Goal: Task Accomplishment & Management: Complete application form

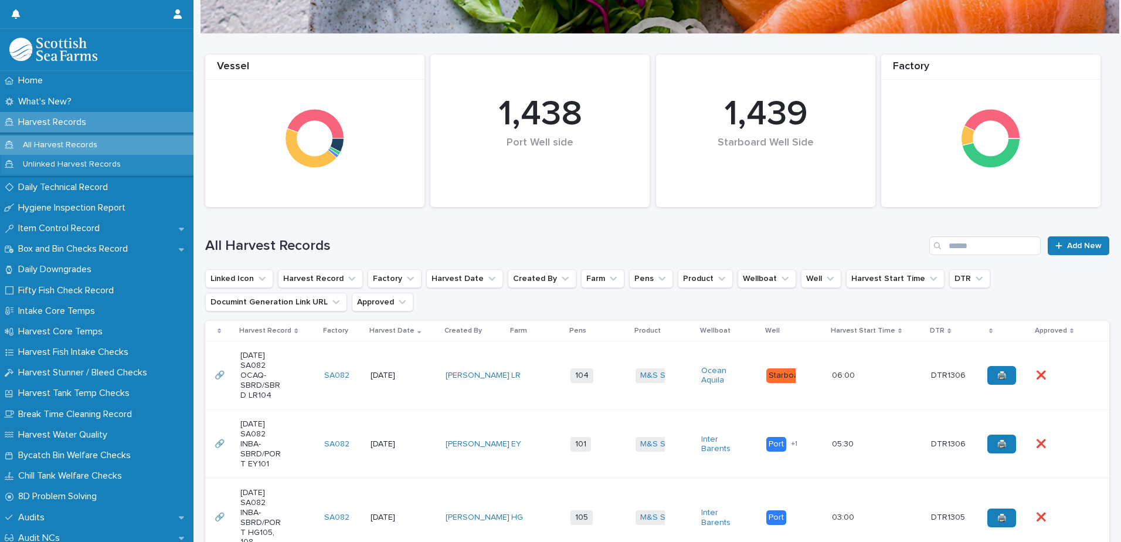
scroll to position [176, 0]
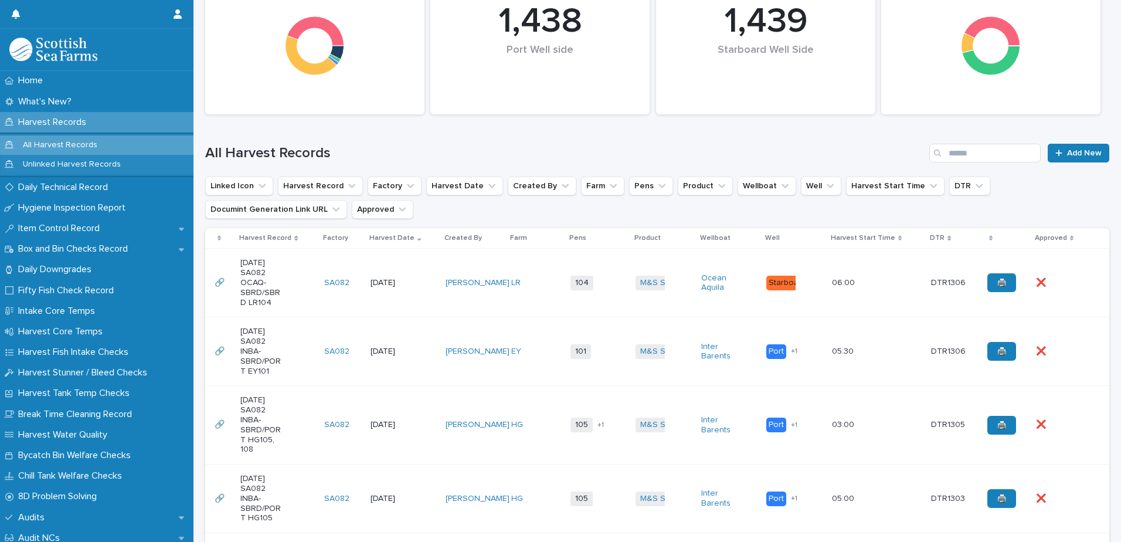
click at [599, 367] on td "101 + 0" at bounding box center [598, 351] width 65 height 69
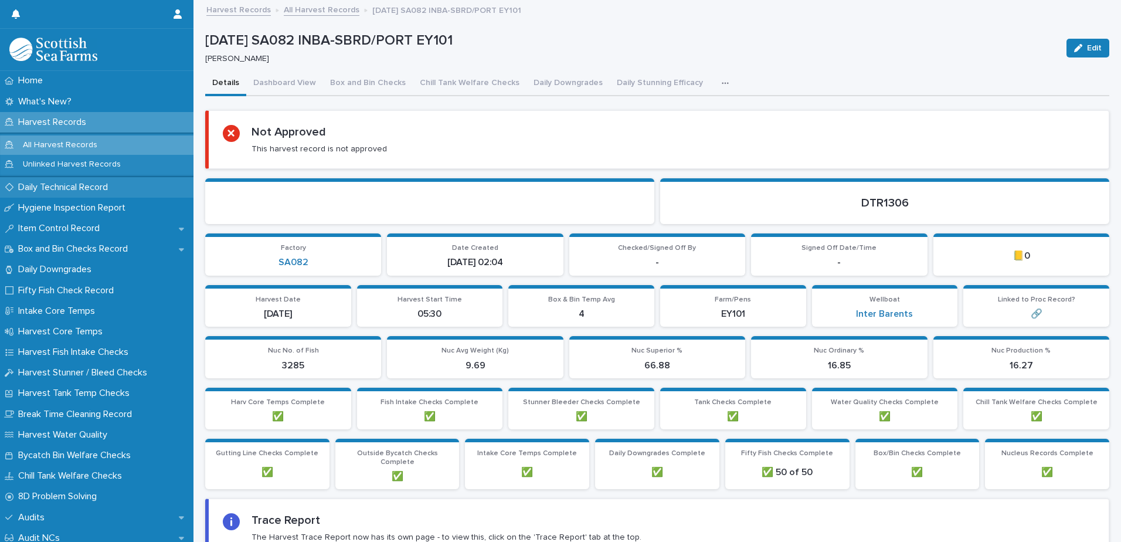
click at [49, 190] on p "Daily Technical Record" at bounding box center [65, 187] width 104 height 11
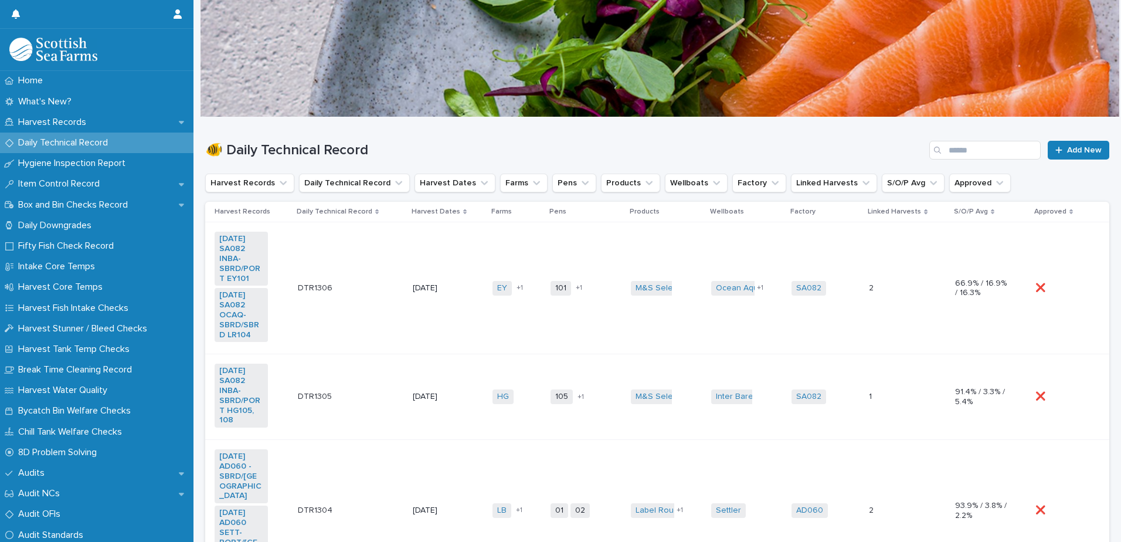
click at [589, 325] on td "101 104 + 1" at bounding box center [586, 288] width 80 height 132
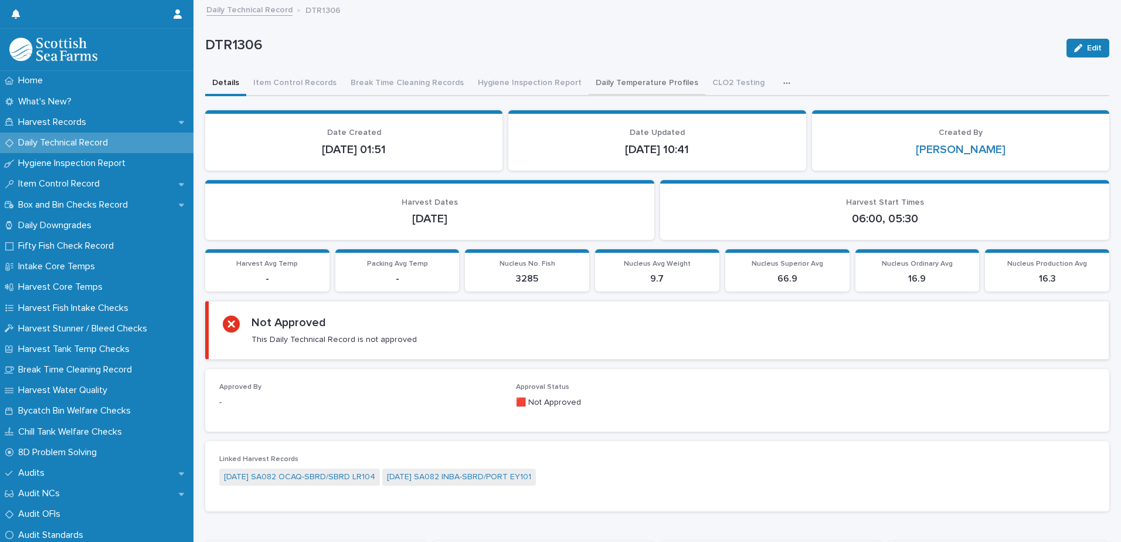
click at [616, 86] on button "Daily Temperature Profiles" at bounding box center [647, 84] width 117 height 25
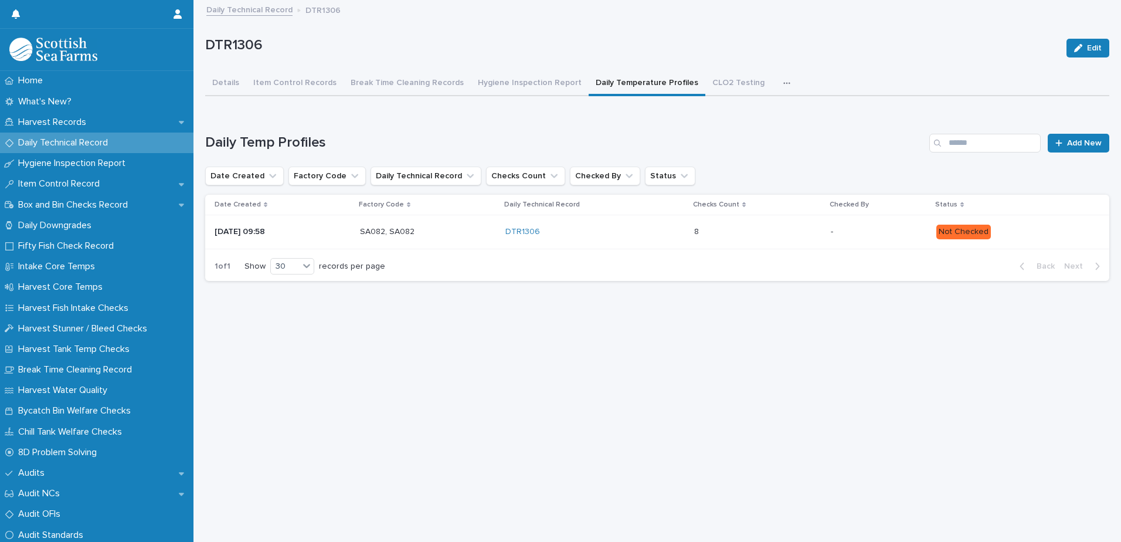
click at [616, 226] on div "DTR1306" at bounding box center [594, 231] width 179 height 19
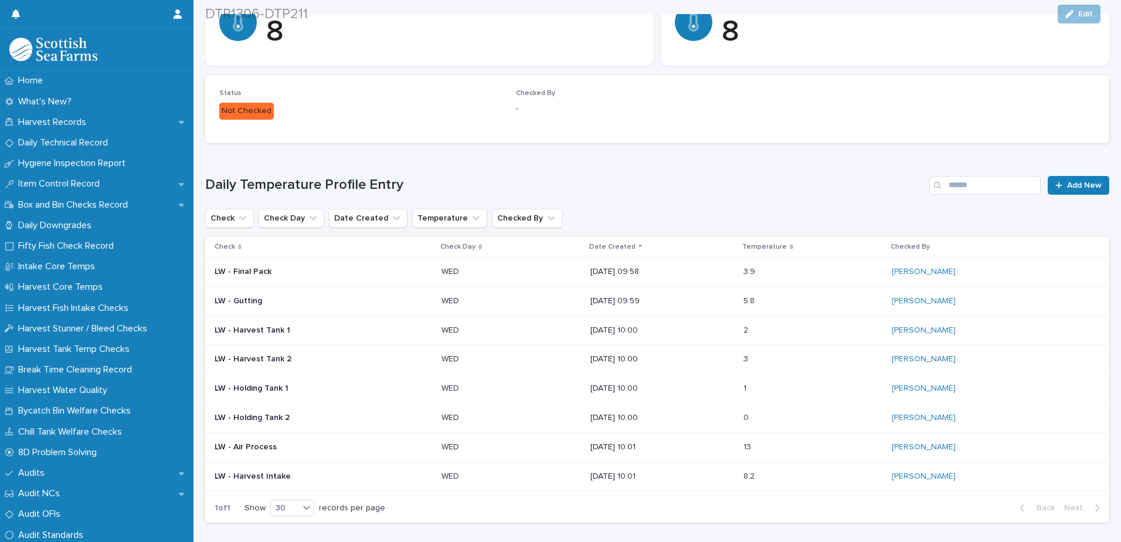
scroll to position [304, 0]
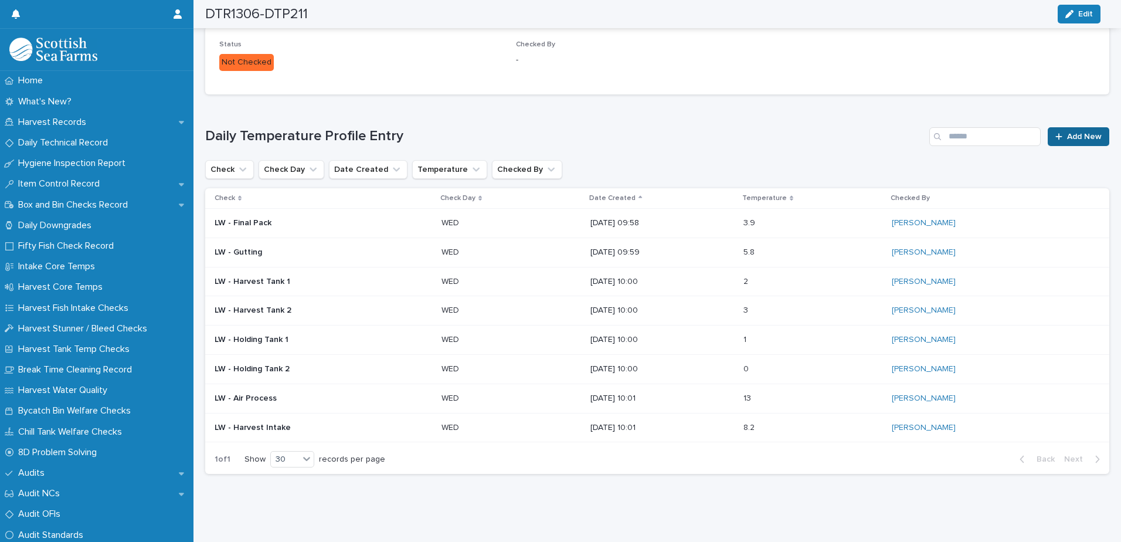
click at [1059, 133] on link "Add New" at bounding box center [1079, 136] width 62 height 19
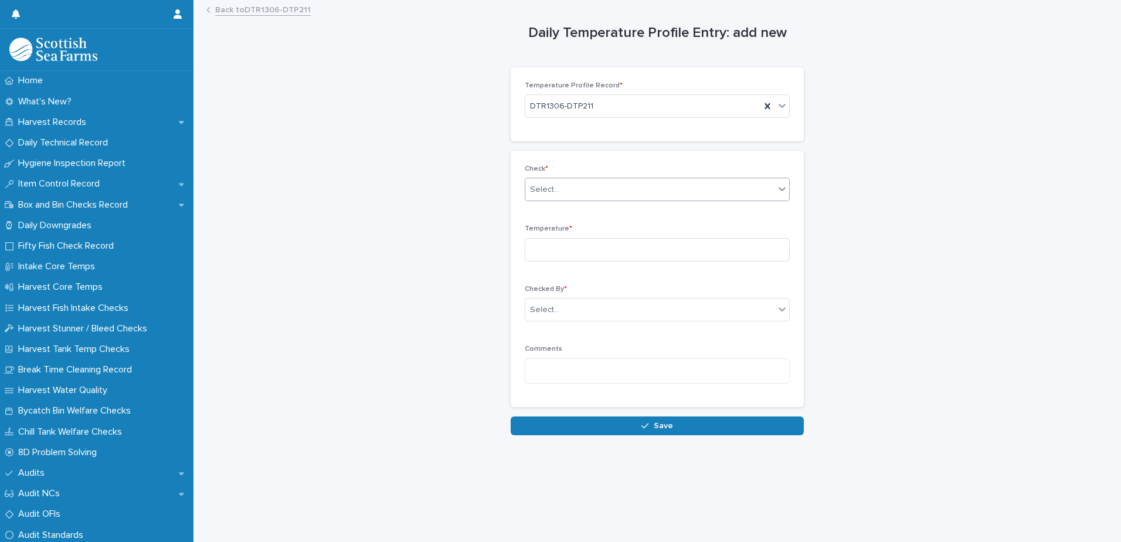
click at [575, 191] on div "Select..." at bounding box center [649, 189] width 249 height 19
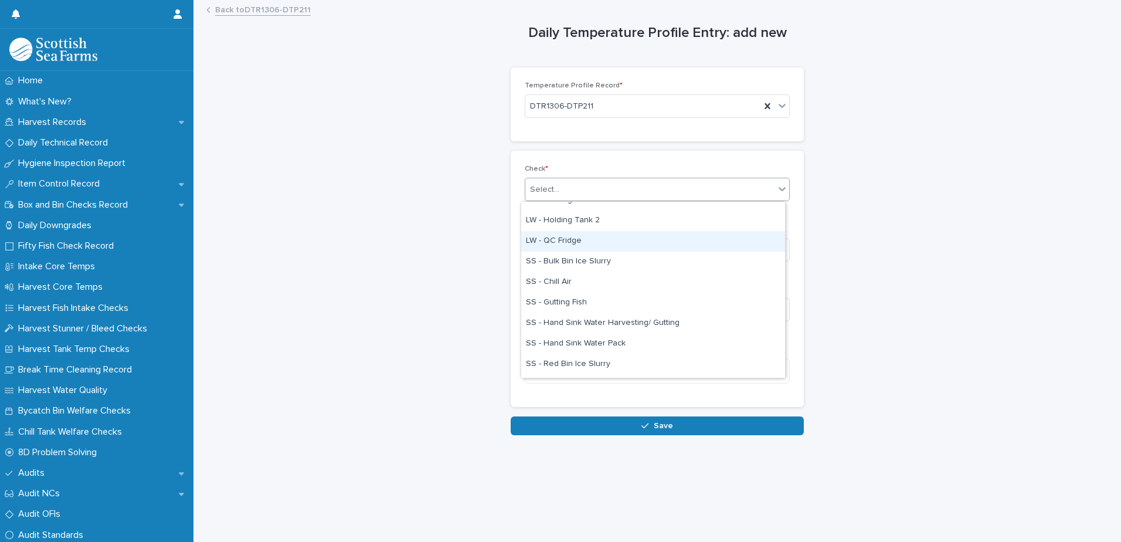
click at [562, 234] on div "LW - QC Fridge" at bounding box center [653, 241] width 264 height 21
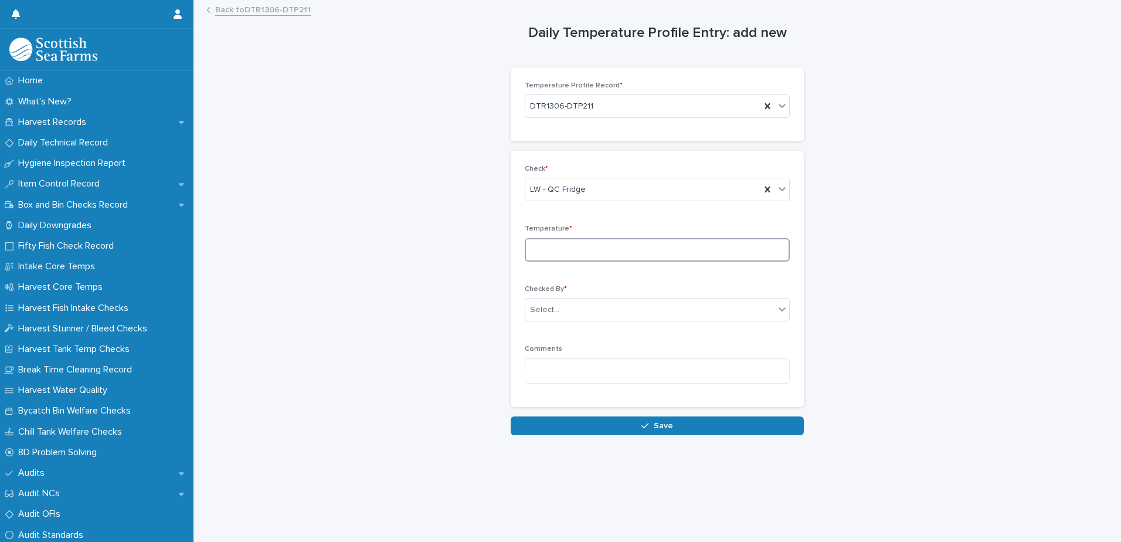
click at [539, 247] on input at bounding box center [657, 249] width 265 height 23
type input "***"
click at [558, 310] on div "Select..." at bounding box center [649, 309] width 249 height 19
type input "*****"
click at [558, 330] on div "[PERSON_NAME]" at bounding box center [653, 332] width 264 height 21
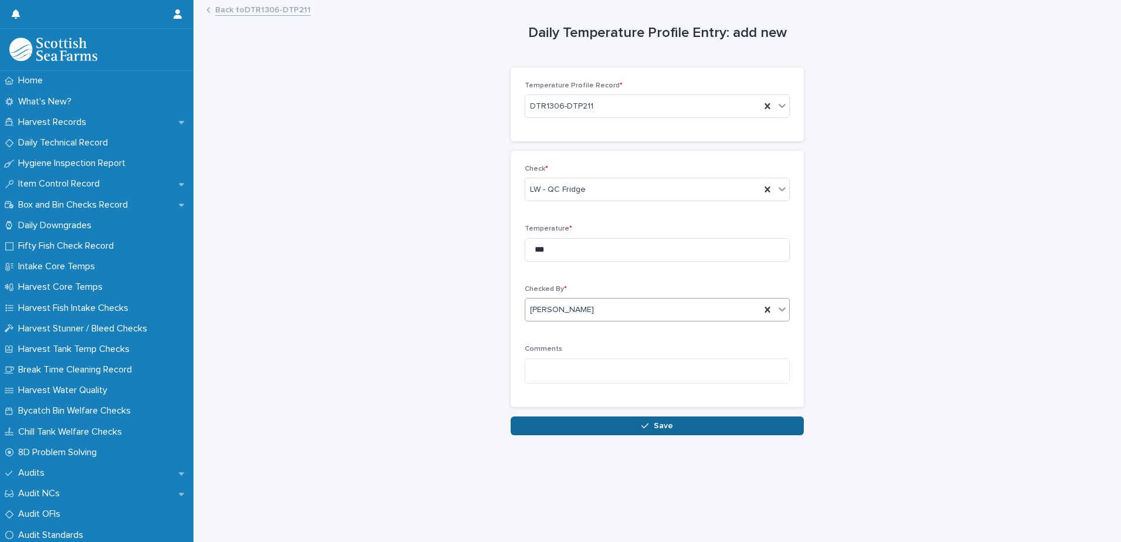
click at [579, 429] on button "Save" at bounding box center [657, 425] width 293 height 19
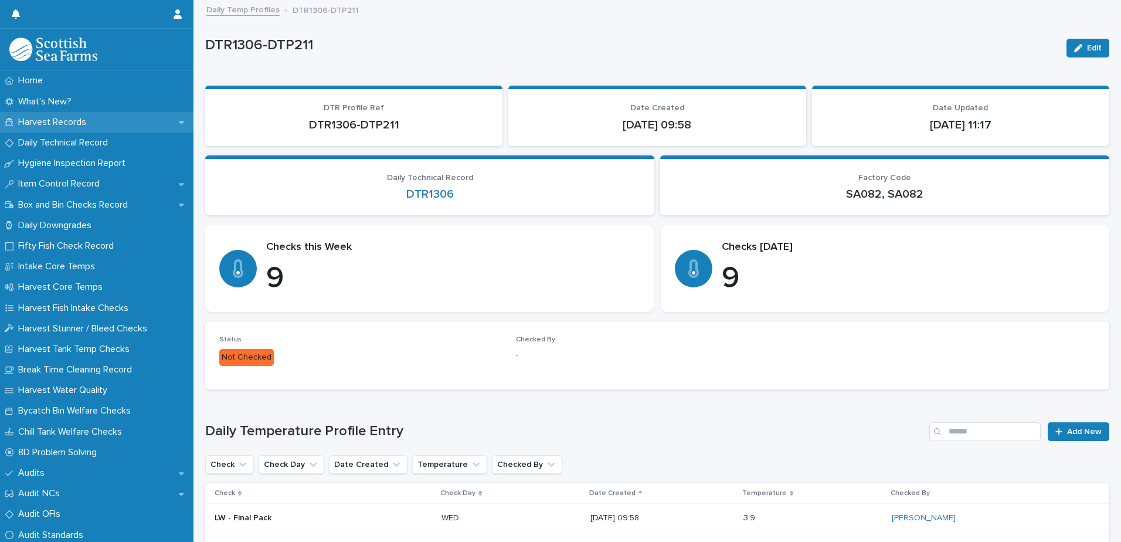
click at [28, 125] on p "Harvest Records" at bounding box center [54, 122] width 82 height 11
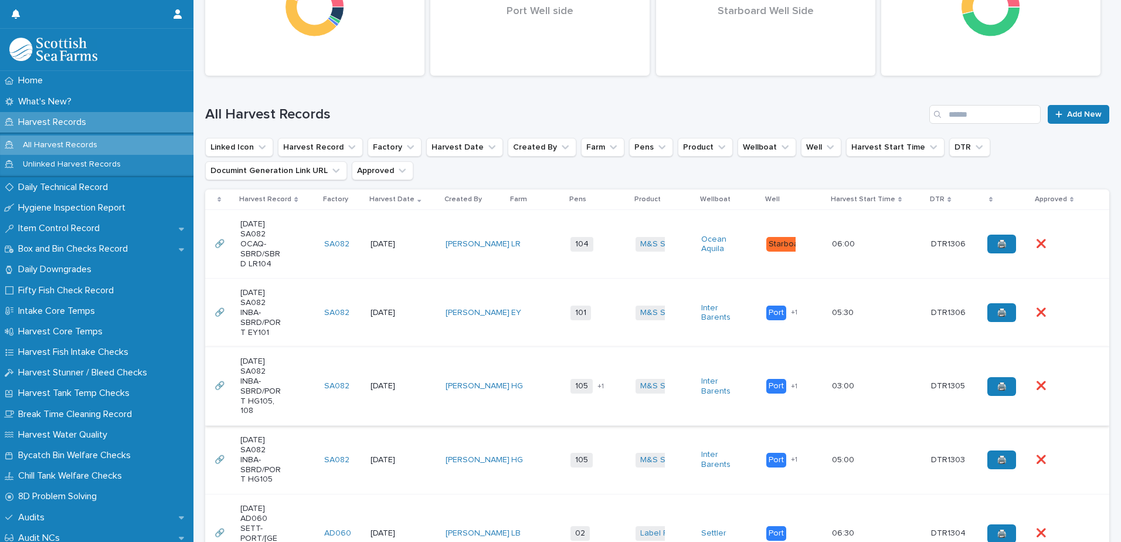
scroll to position [235, 0]
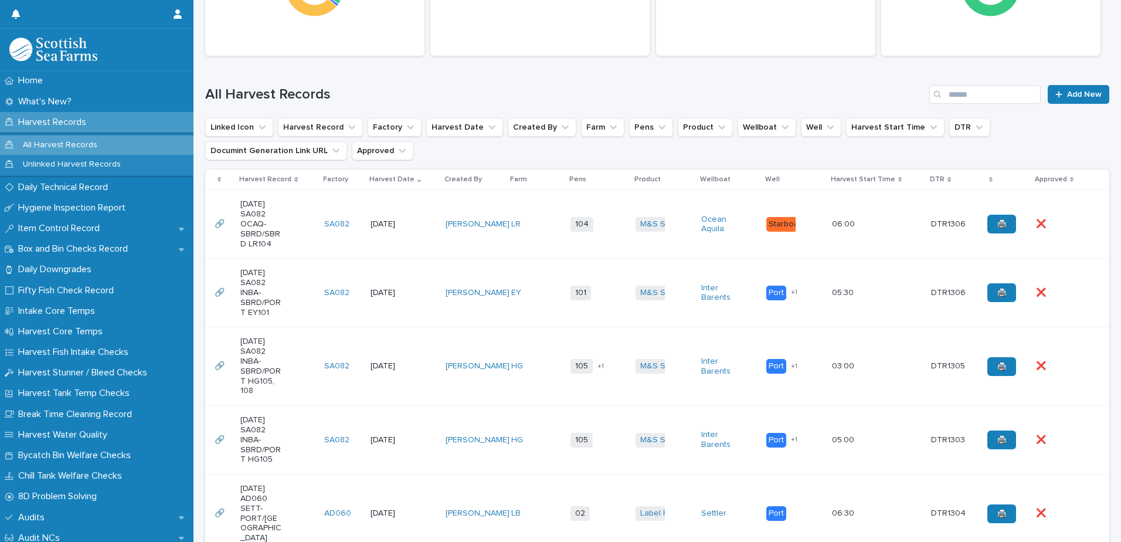
click at [639, 389] on td "M&S Select + 0" at bounding box center [663, 366] width 65 height 79
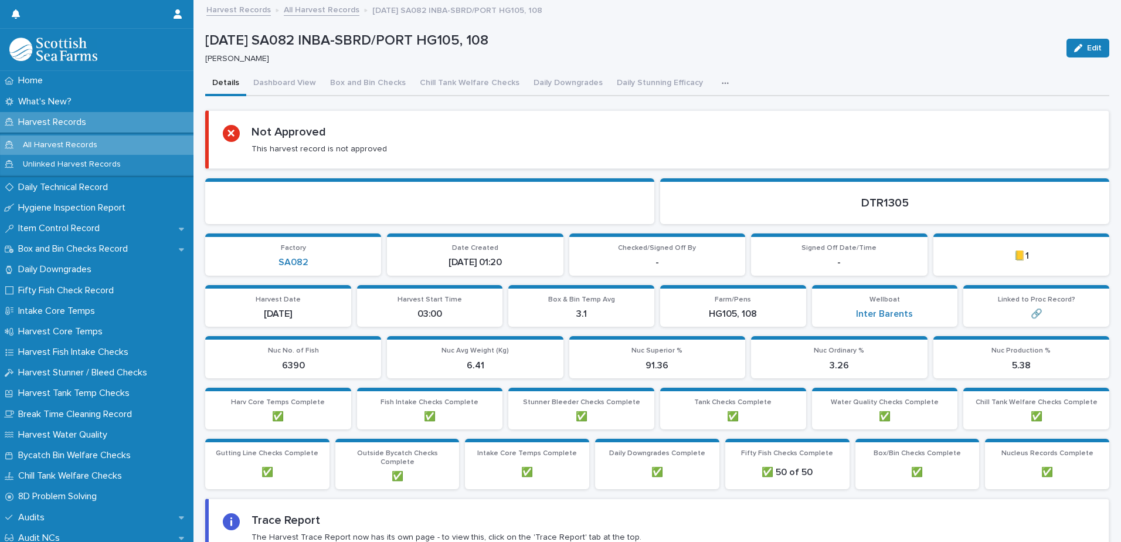
click at [722, 80] on icon "button" at bounding box center [725, 83] width 7 height 8
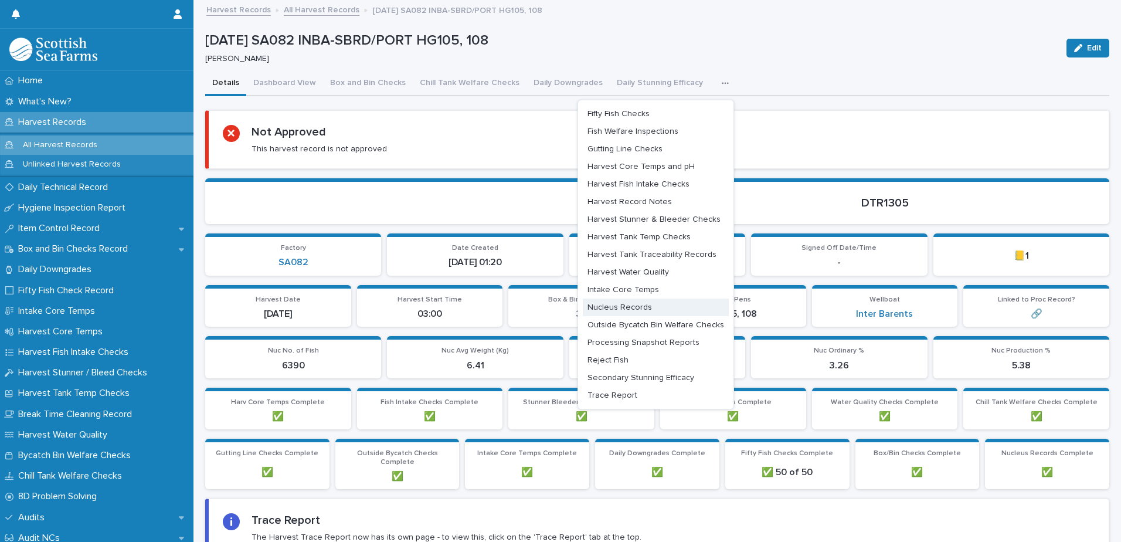
click at [623, 310] on span "Nucleus Records" at bounding box center [620, 307] width 64 height 8
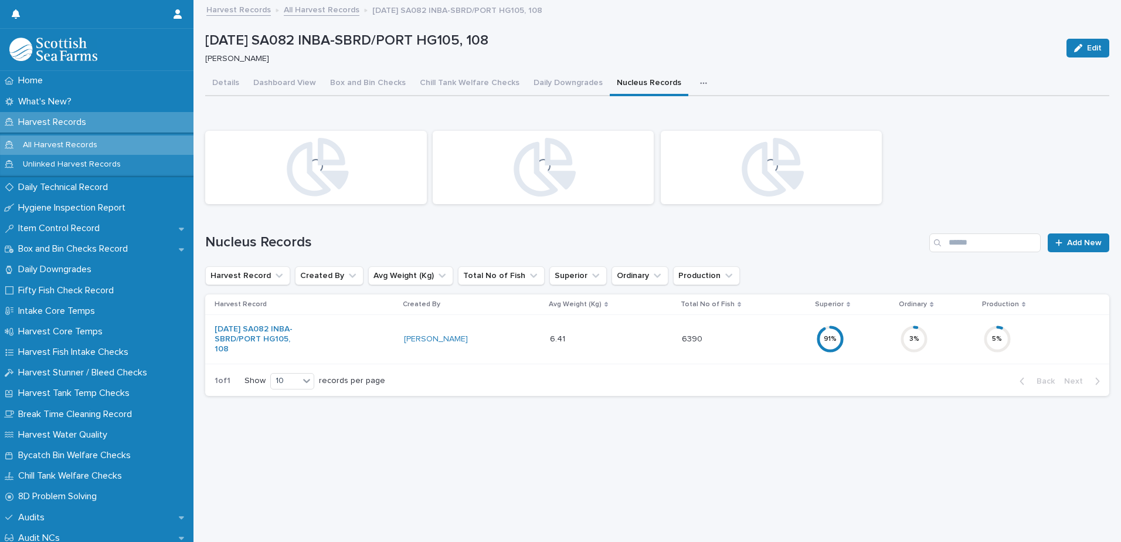
click at [1028, 341] on div "5 %" at bounding box center [1036, 339] width 107 height 38
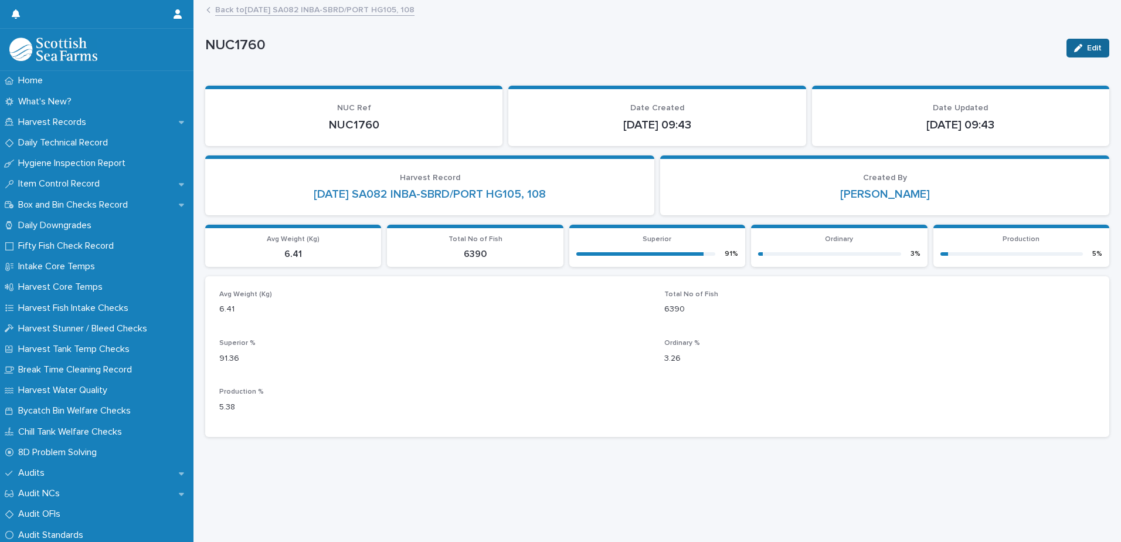
click at [1087, 47] on span "Edit" at bounding box center [1094, 48] width 15 height 8
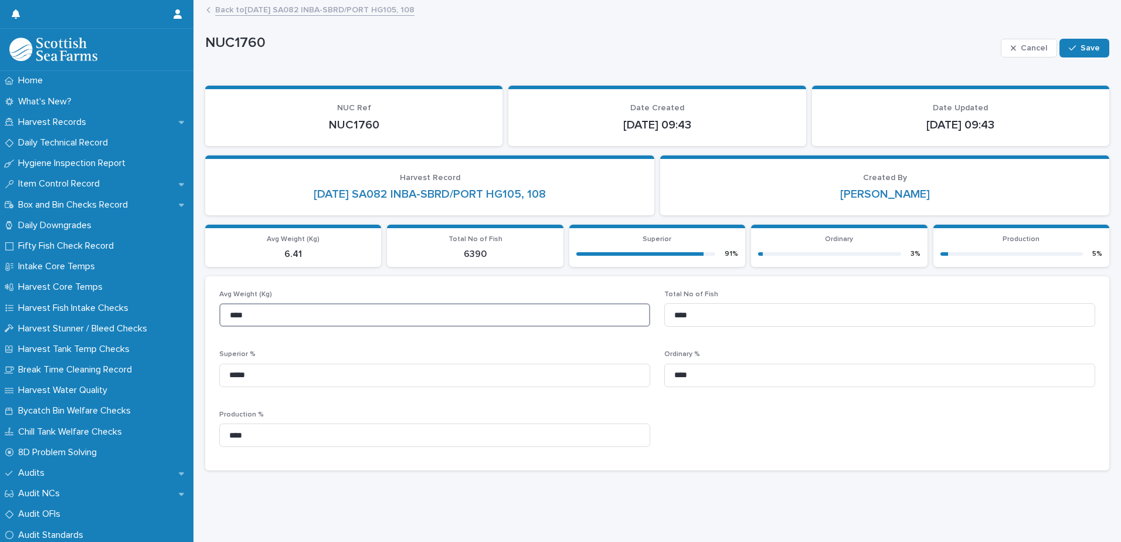
drag, startPoint x: 215, startPoint y: 315, endPoint x: 205, endPoint y: 315, distance: 10.0
click at [205, 315] on div "Avg Weight (Kg) **** Total No of Fish **** Superior % ***** Ordinary % **** Pro…" at bounding box center [657, 373] width 904 height 194
type input "****"
drag, startPoint x: 704, startPoint y: 313, endPoint x: 657, endPoint y: 318, distance: 46.6
click at [657, 318] on div "Avg Weight (Kg) **** Total No of Fish **** Superior % ***** Ordinary % **** Pro…" at bounding box center [657, 373] width 876 height 166
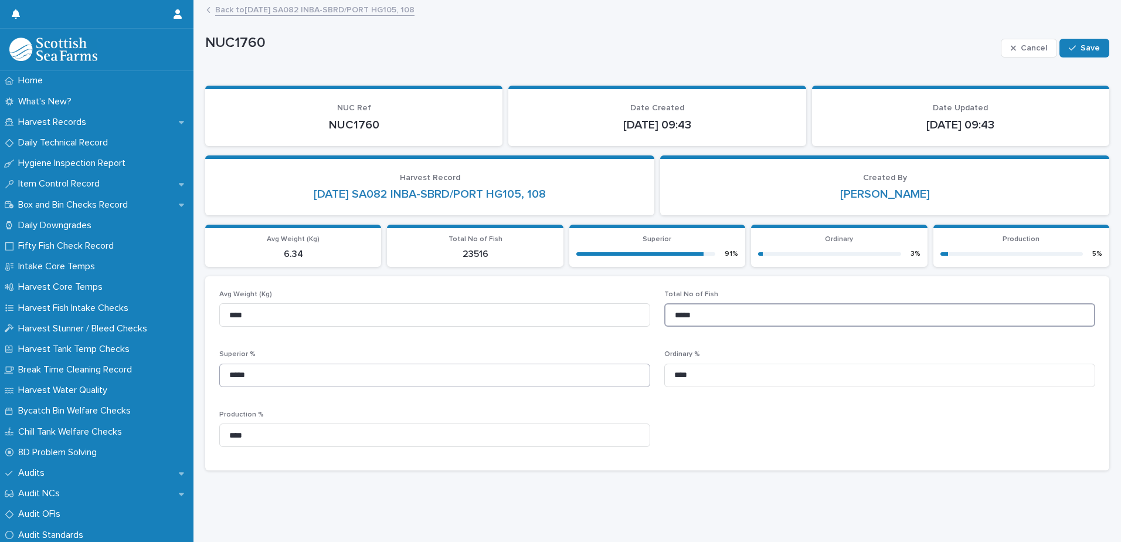
type input "*****"
drag, startPoint x: 246, startPoint y: 374, endPoint x: 210, endPoint y: 376, distance: 35.9
click at [210, 376] on div "Avg Weight (Kg) **** Total No of Fish ***** Superior % ***** Ordinary % **** Pr…" at bounding box center [657, 373] width 904 height 194
type input "*****"
drag, startPoint x: 682, startPoint y: 376, endPoint x: 661, endPoint y: 379, distance: 21.3
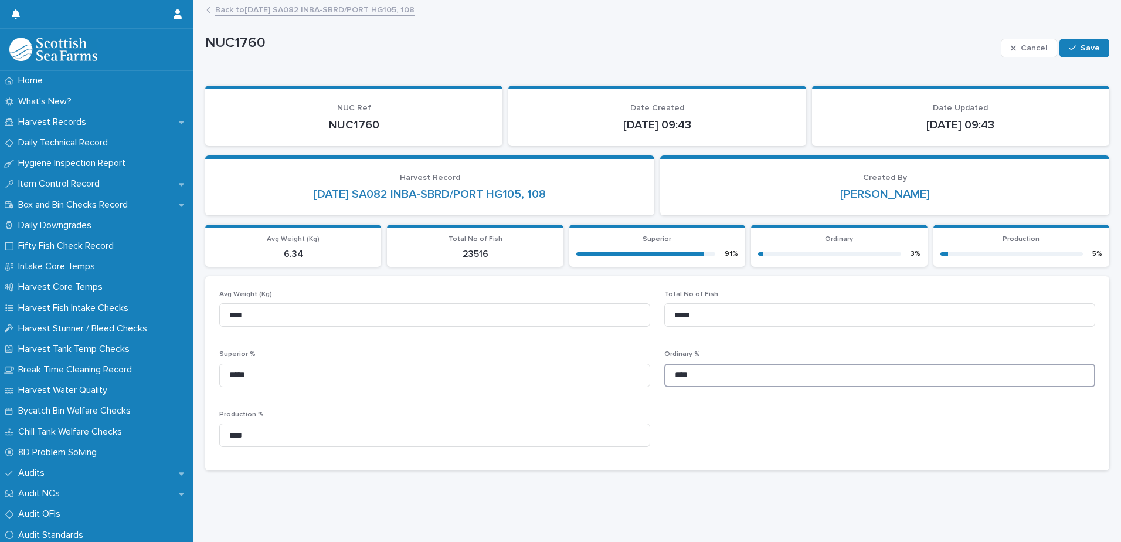
click at [664, 379] on input "****" at bounding box center [879, 375] width 431 height 23
type input "****"
drag, startPoint x: 260, startPoint y: 434, endPoint x: 223, endPoint y: 434, distance: 36.4
click at [223, 434] on input "****" at bounding box center [434, 434] width 431 height 23
type input "****"
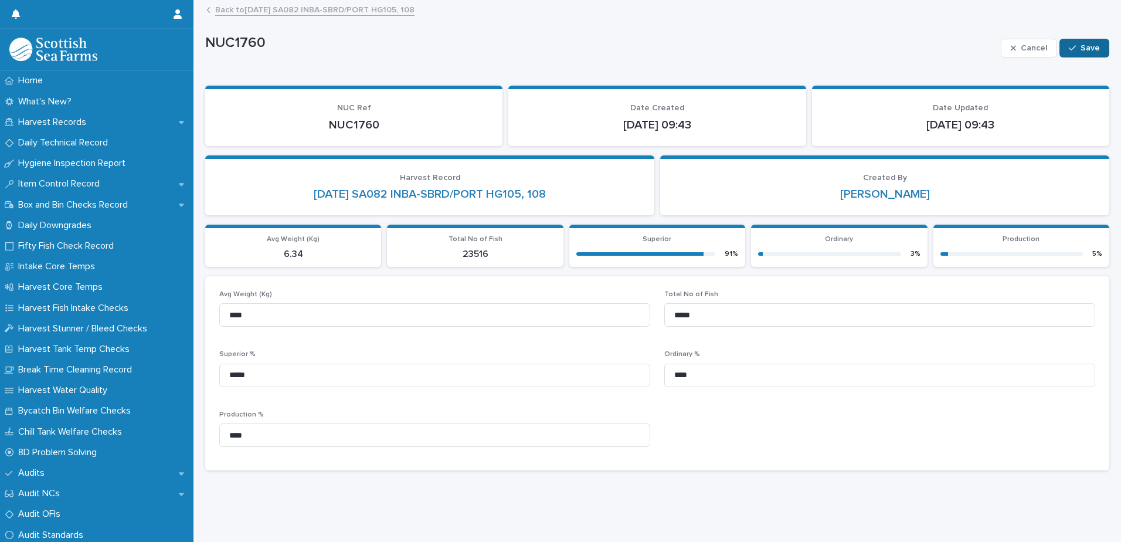
click at [1081, 52] on span "Save" at bounding box center [1090, 48] width 19 height 8
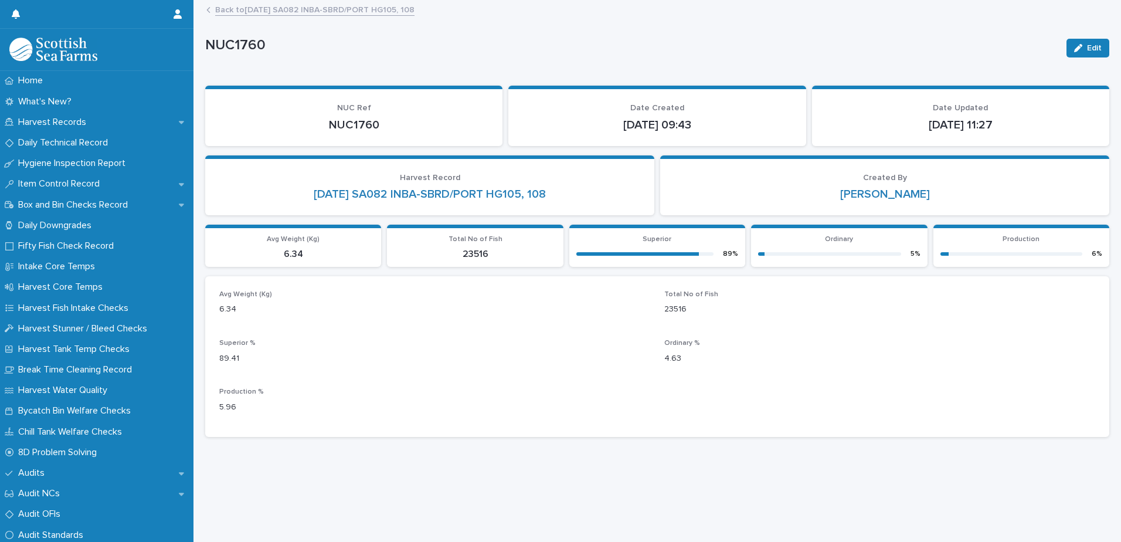
click at [253, 11] on link "Back to 12-08-2025 SA082 INBA-SBRD/PORT HG105, 108" at bounding box center [314, 8] width 199 height 13
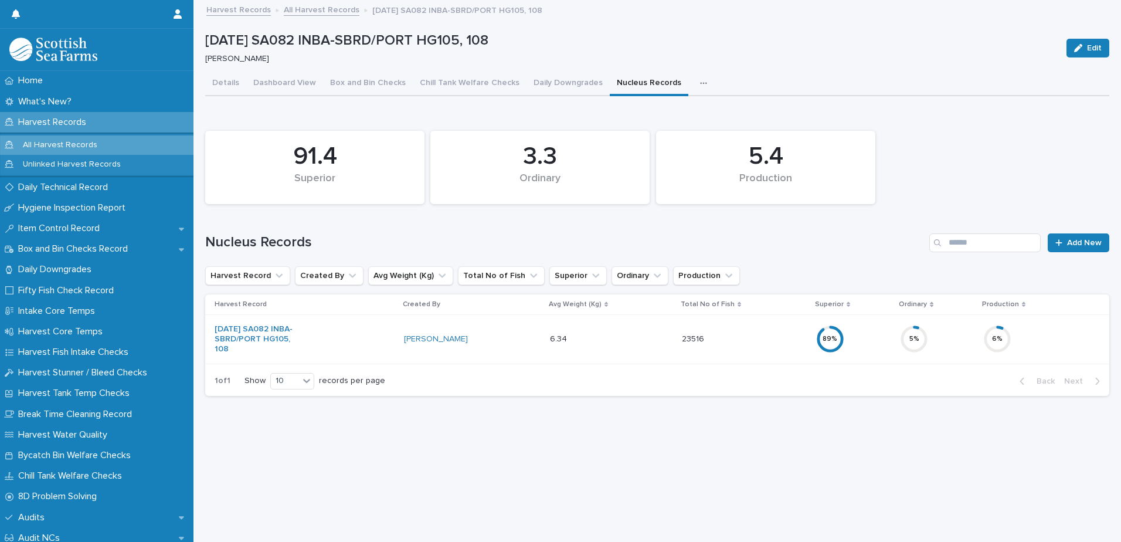
click at [58, 112] on div "Harvest Records" at bounding box center [96, 122] width 193 height 21
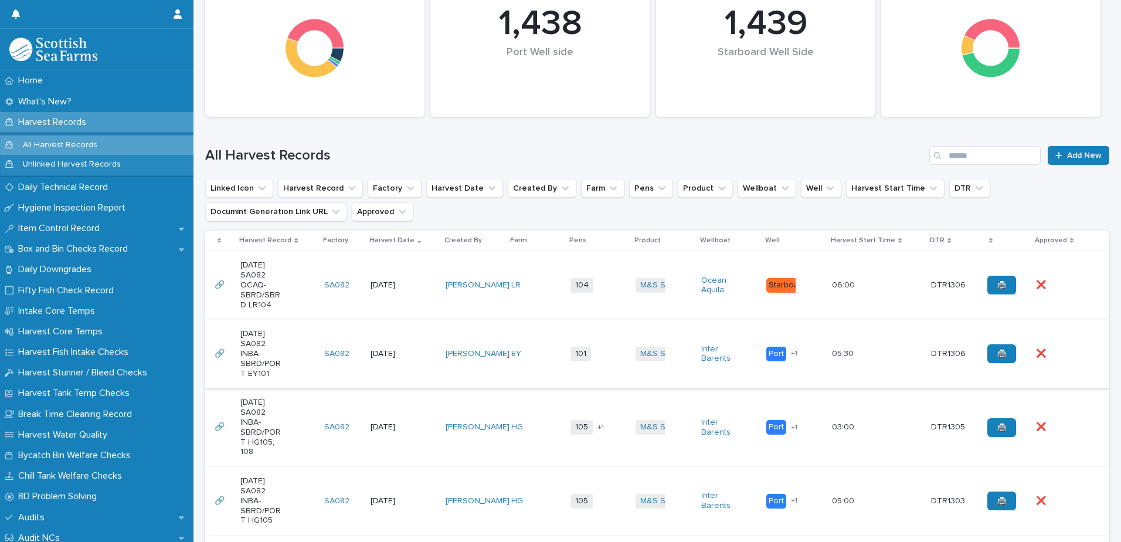
scroll to position [176, 0]
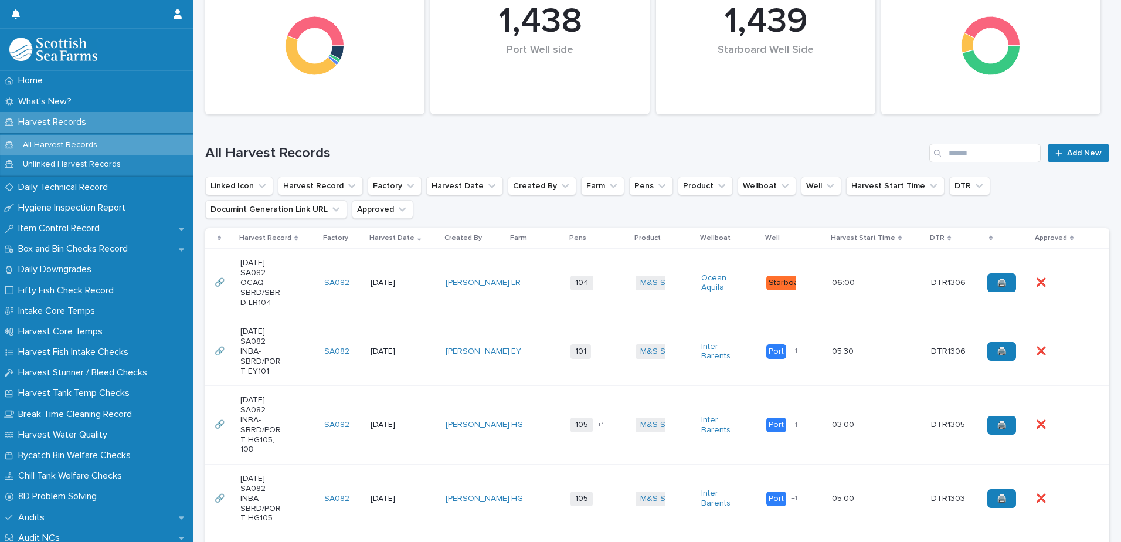
click at [612, 369] on td "101 + 0" at bounding box center [598, 351] width 65 height 69
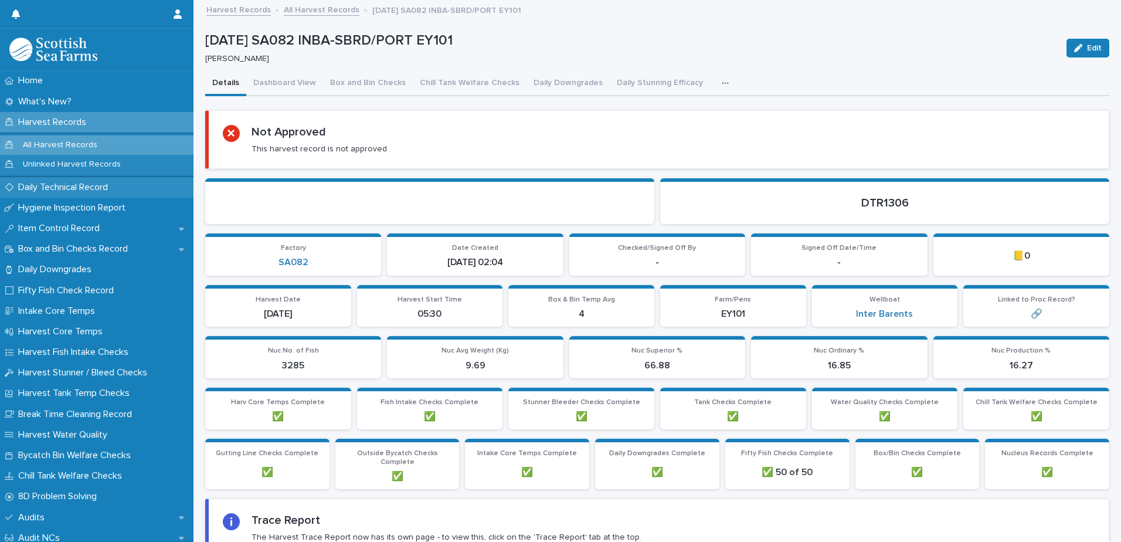
click at [52, 188] on p "Daily Technical Record" at bounding box center [65, 187] width 104 height 11
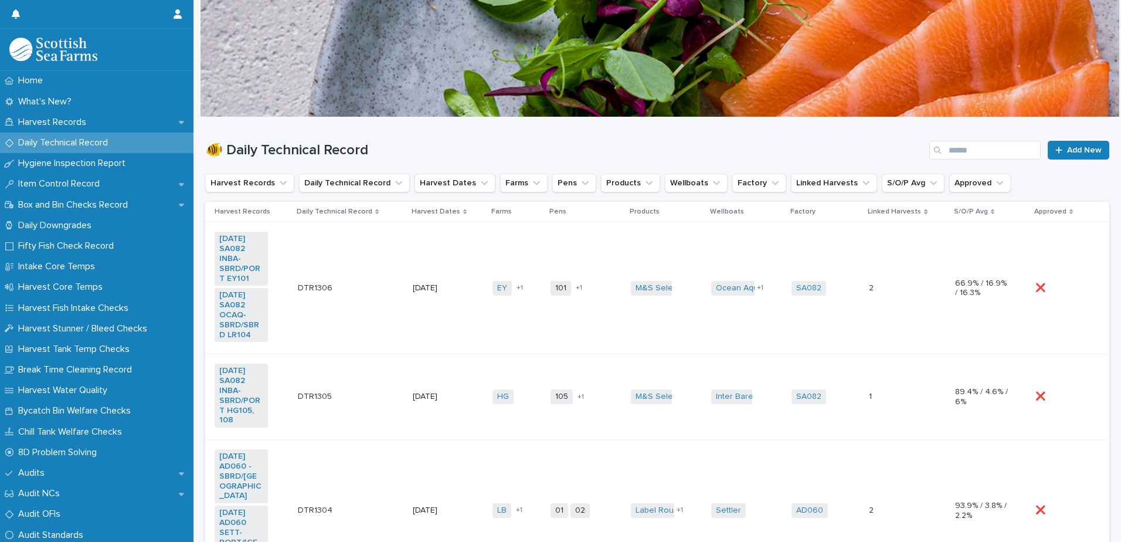
click at [500, 315] on td "EY LR + 1" at bounding box center [517, 288] width 58 height 132
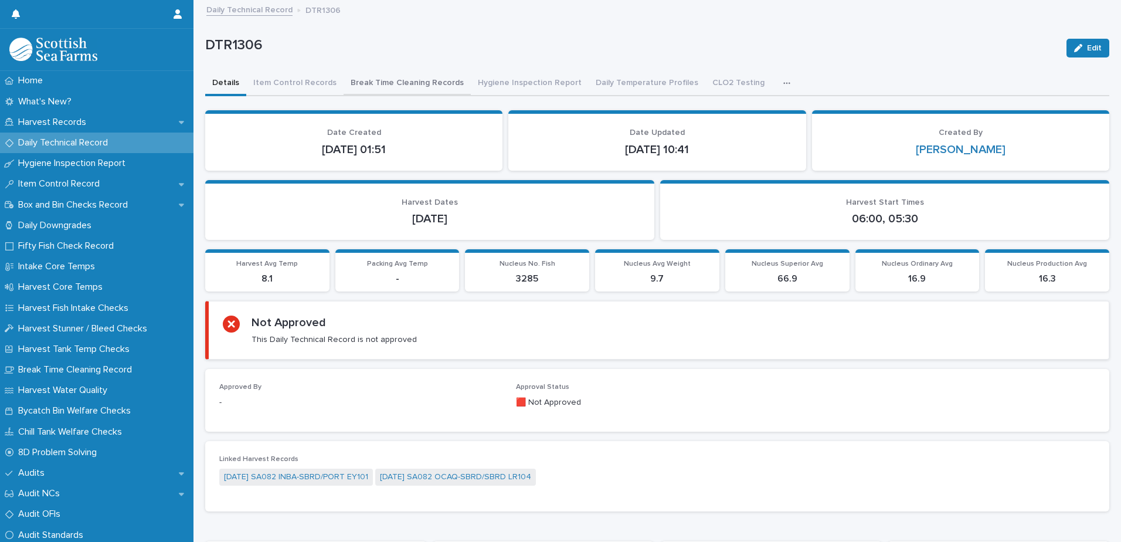
click at [414, 82] on button "Break Time Cleaning Records" at bounding box center [407, 84] width 127 height 25
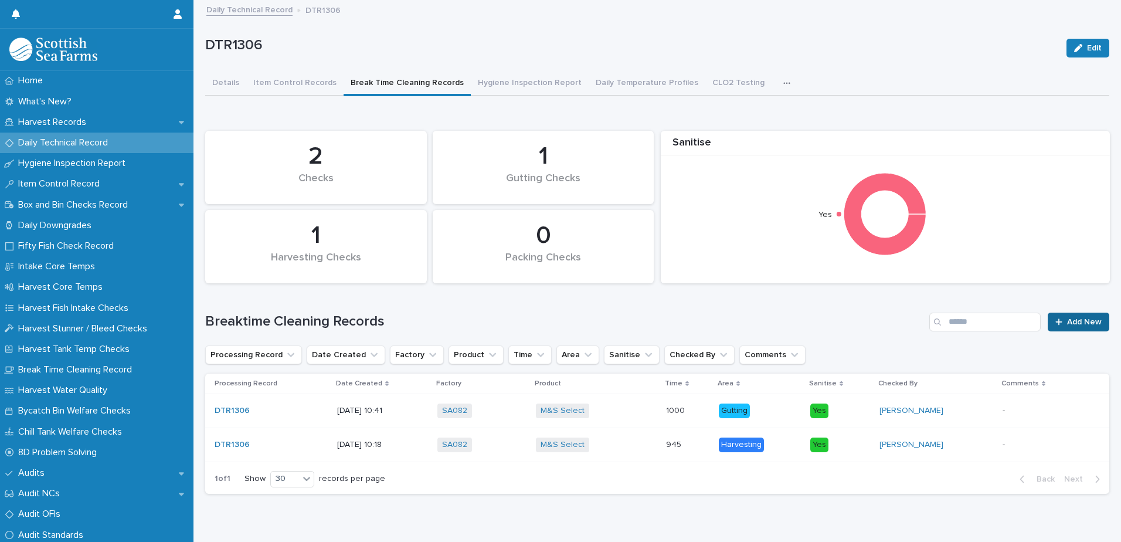
click at [1067, 322] on span "Add New" at bounding box center [1084, 322] width 35 height 8
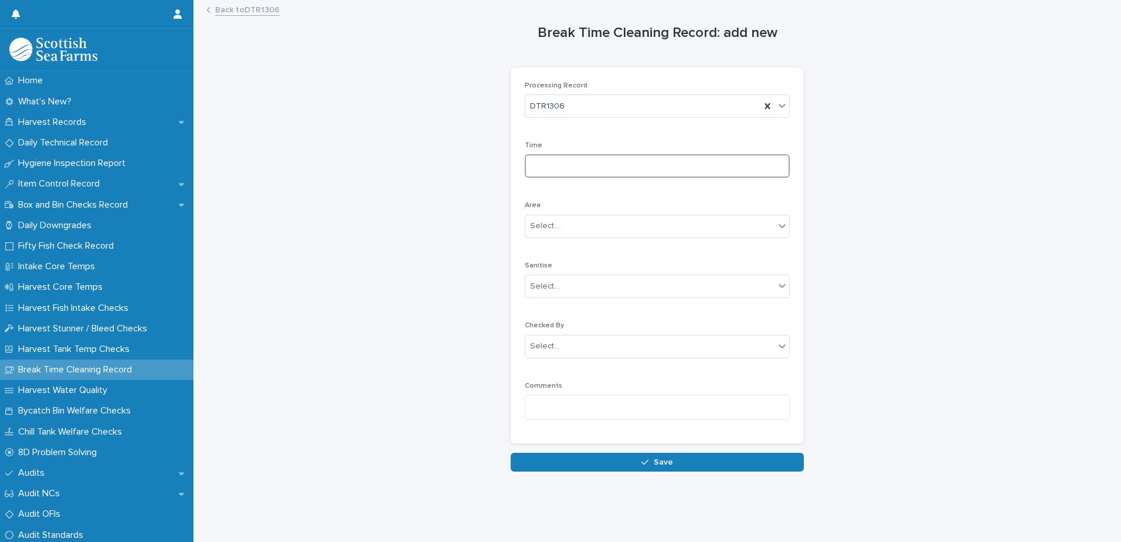
click at [545, 159] on input at bounding box center [657, 165] width 265 height 23
type input "****"
click at [559, 226] on div "Select..." at bounding box center [649, 225] width 249 height 19
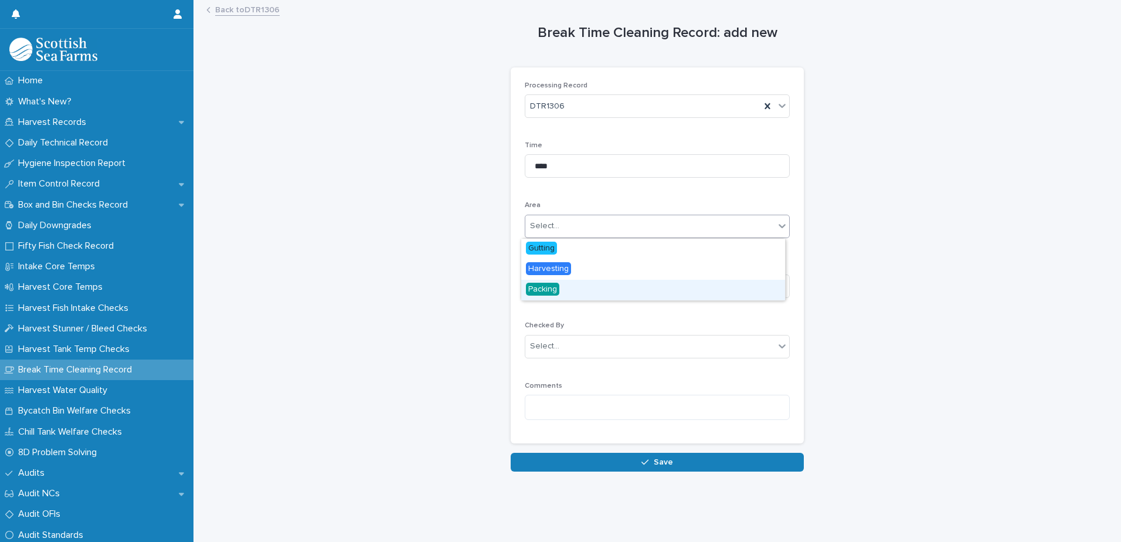
click at [548, 292] on span "Packing" at bounding box center [542, 289] width 33 height 13
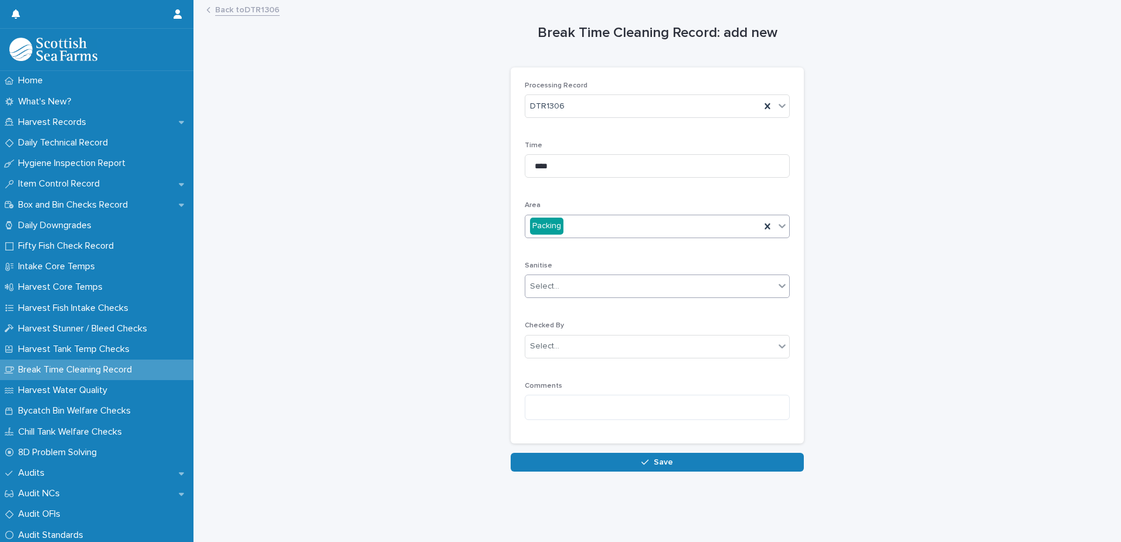
click at [547, 293] on div "Select..." at bounding box center [649, 286] width 249 height 19
click at [542, 305] on span "Yes" at bounding box center [535, 307] width 18 height 13
click at [531, 353] on div "Select..." at bounding box center [649, 346] width 249 height 19
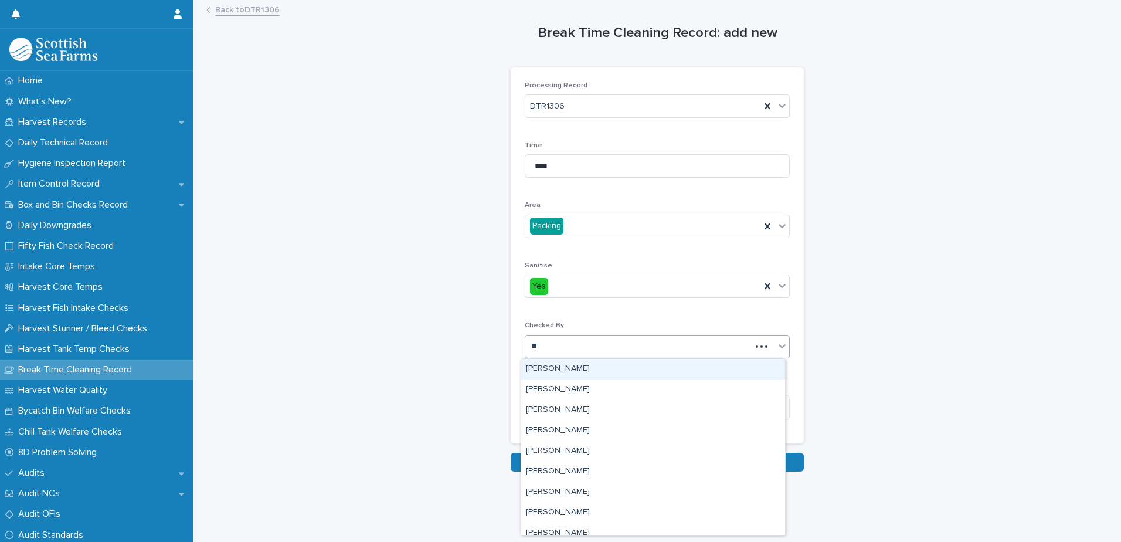
type input "***"
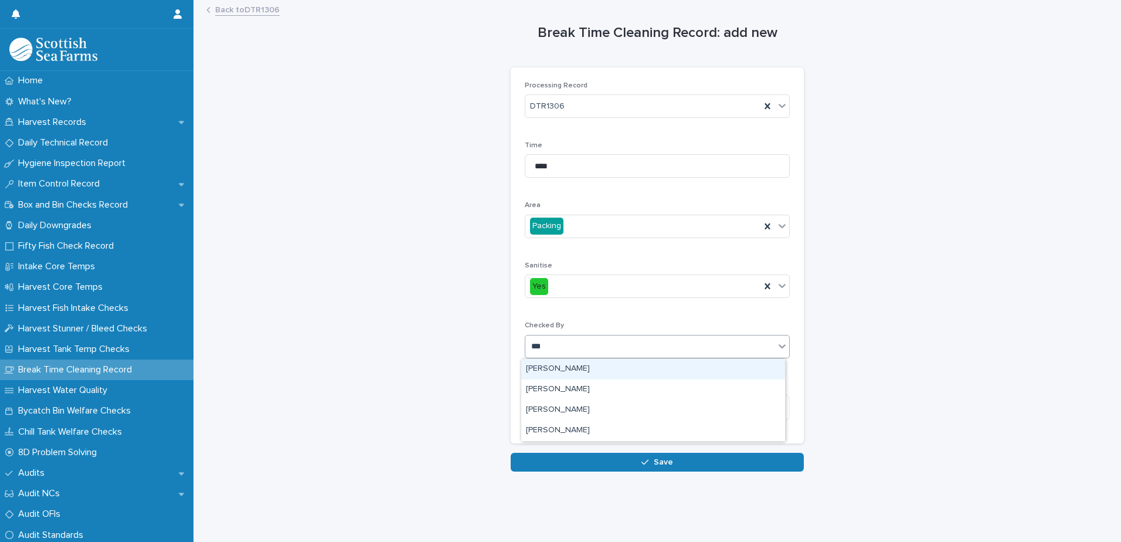
click at [540, 369] on div "[PERSON_NAME]" at bounding box center [653, 369] width 264 height 21
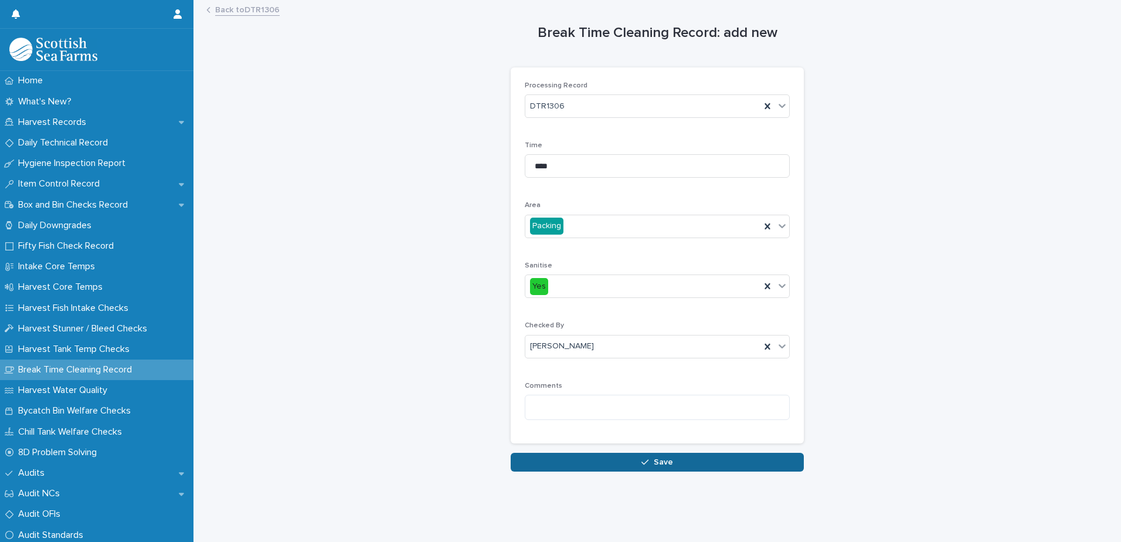
click at [551, 463] on button "Save" at bounding box center [657, 462] width 293 height 19
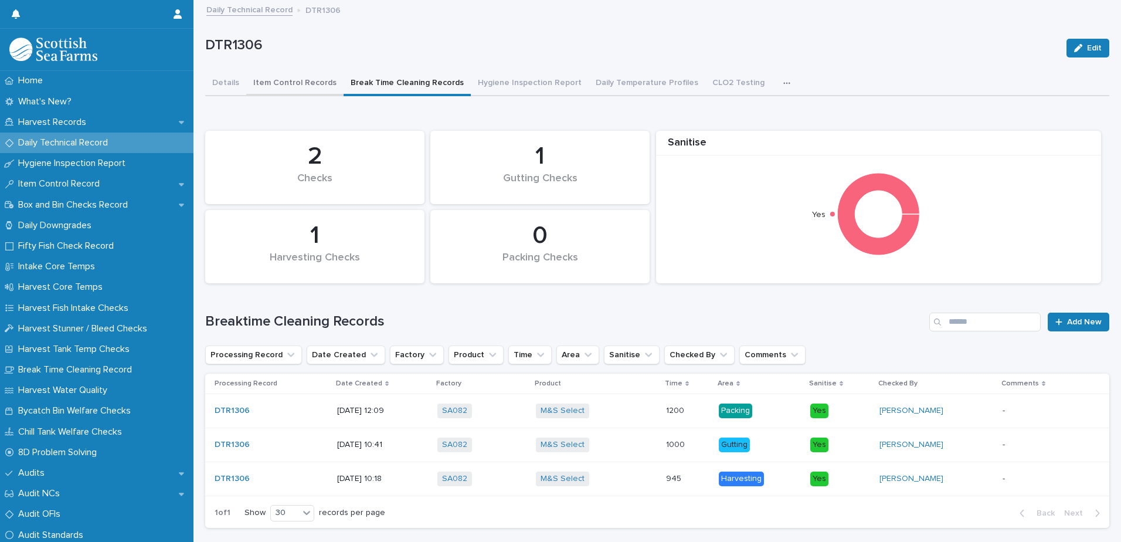
click at [274, 82] on button "Item Control Records" at bounding box center [294, 84] width 97 height 25
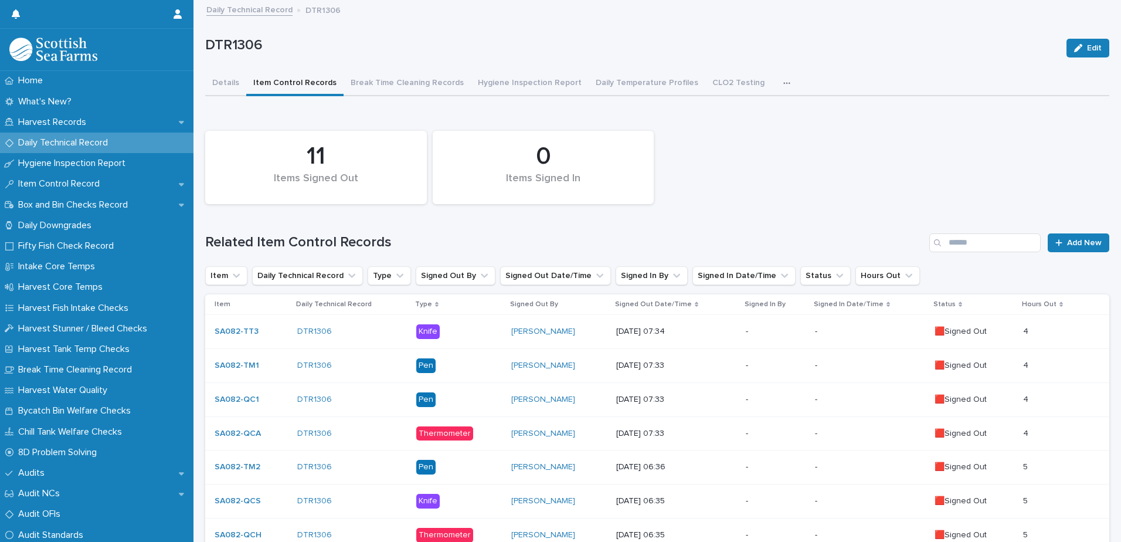
click at [783, 82] on div "button" at bounding box center [789, 83] width 12 height 8
click at [847, 215] on div "0 Items Signed In 11 Items Signed Out Related Item Control Records Add New Item…" at bounding box center [657, 422] width 904 height 595
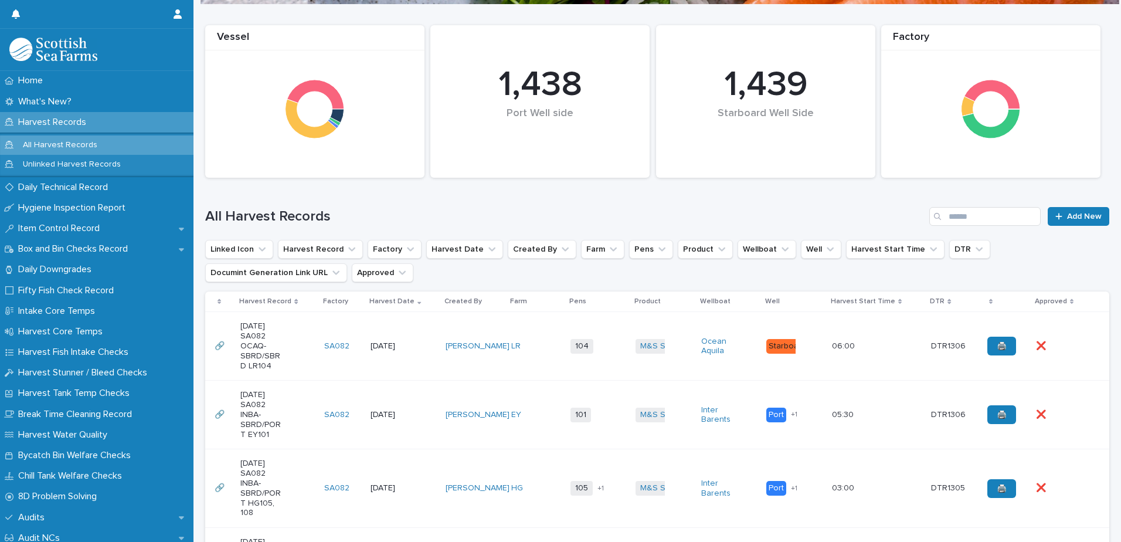
scroll to position [117, 0]
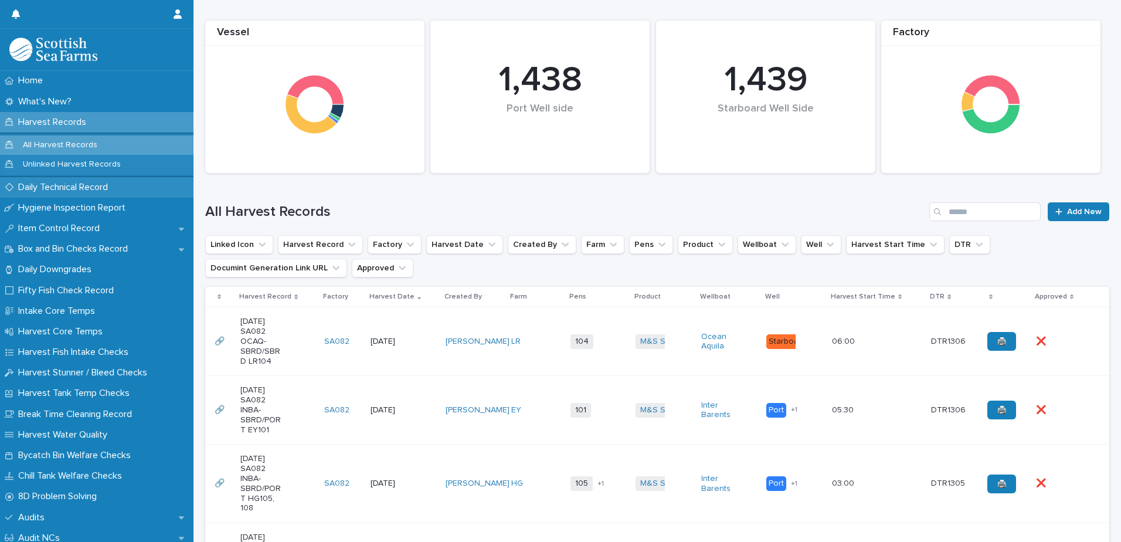
click at [69, 188] on p "Daily Technical Record" at bounding box center [65, 187] width 104 height 11
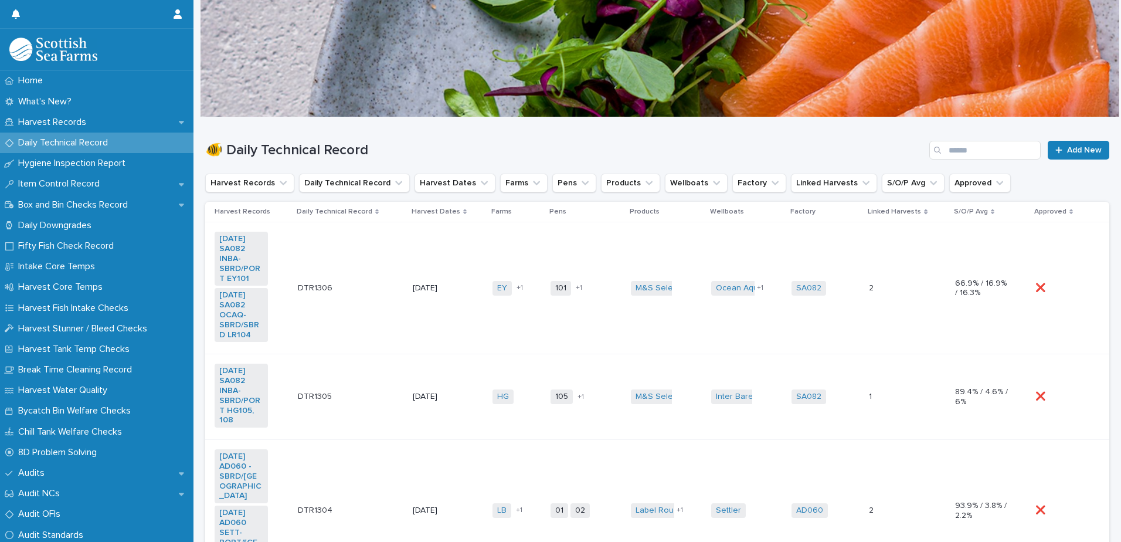
click at [737, 334] on td "Ocean Aquila Inter Barents + 1" at bounding box center [747, 288] width 80 height 132
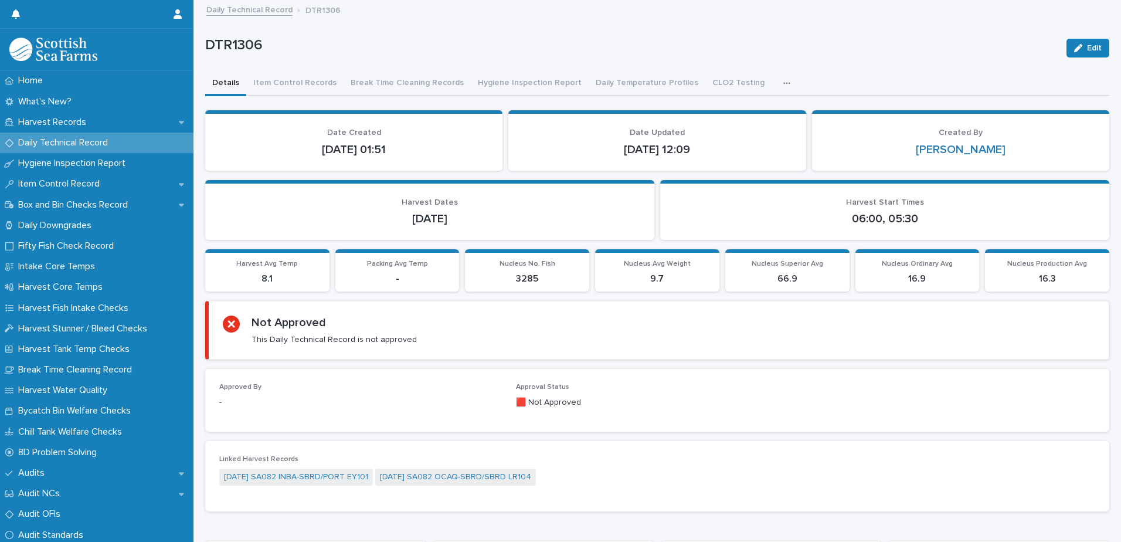
click at [783, 85] on icon "button" at bounding box center [786, 83] width 7 height 8
click at [678, 115] on span "ATP Hand, Boots, Ear Defenders" at bounding box center [712, 114] width 123 height 8
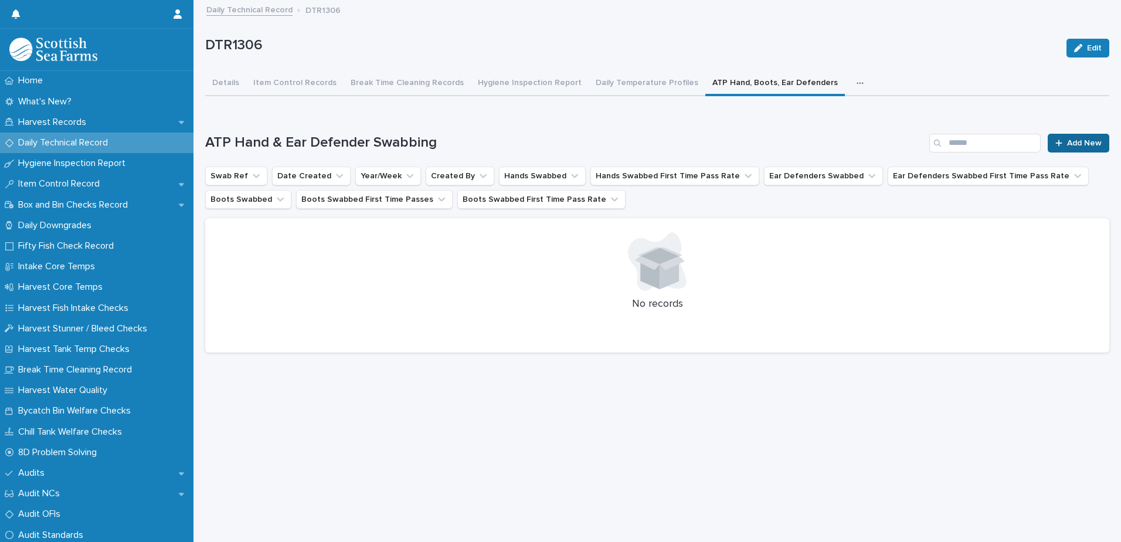
click at [1057, 140] on div at bounding box center [1061, 143] width 12 height 8
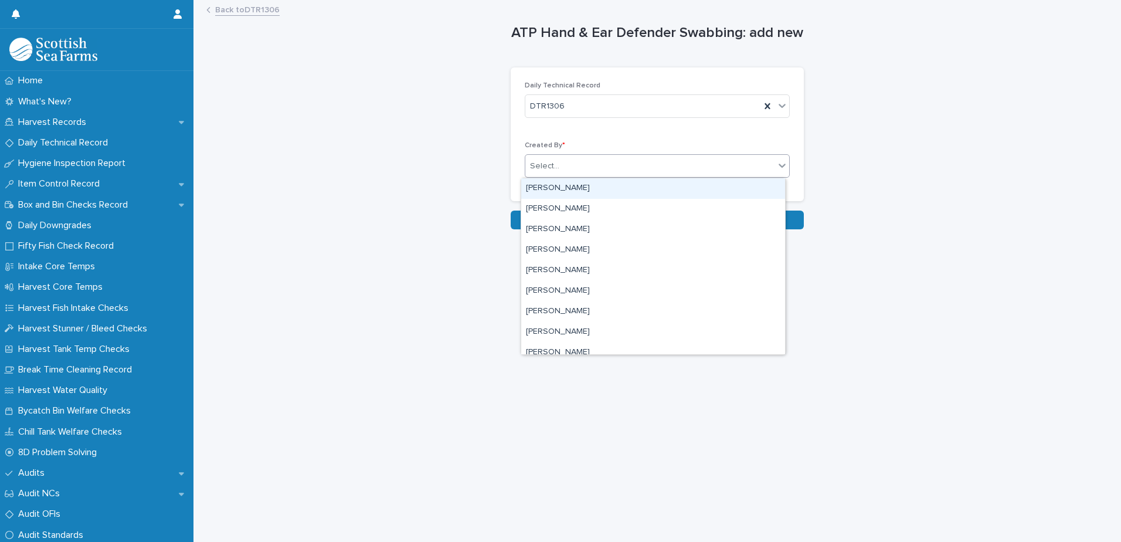
click at [548, 172] on div "Select..." at bounding box center [649, 166] width 249 height 19
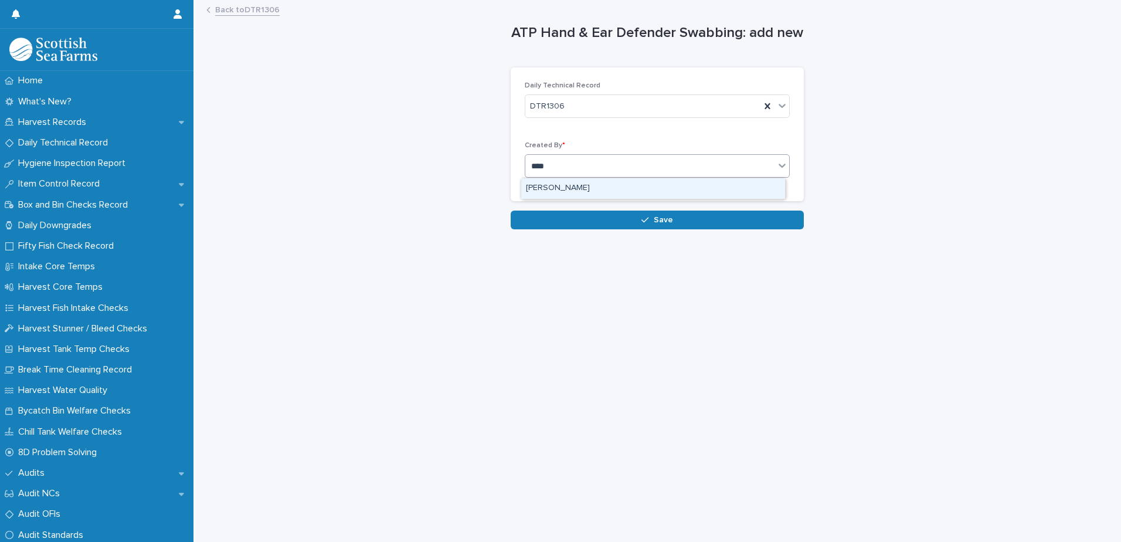
type input "*****"
click at [557, 189] on div "[PERSON_NAME]" at bounding box center [653, 188] width 264 height 21
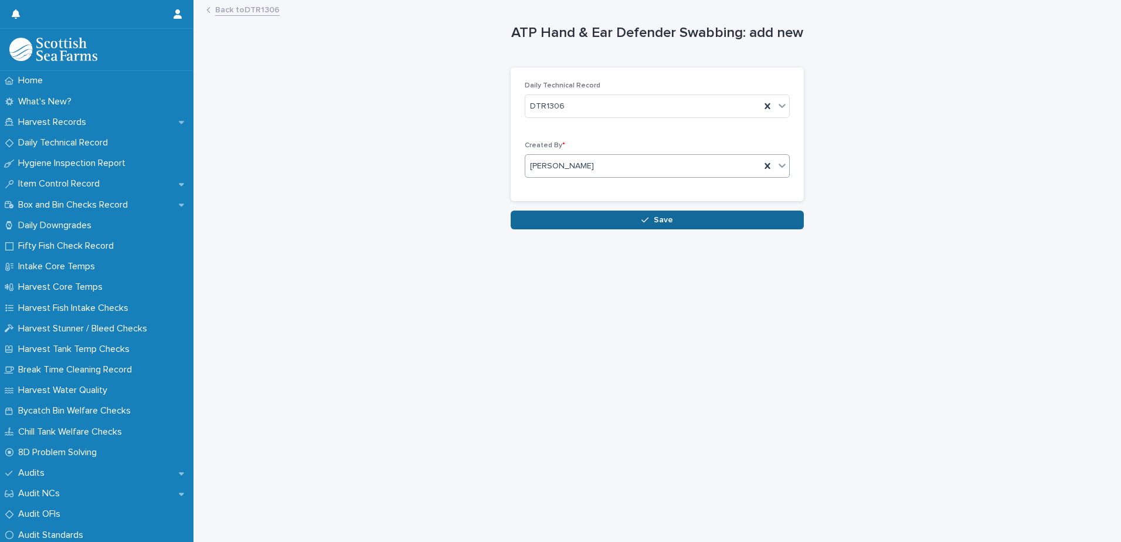
click at [559, 227] on button "Save" at bounding box center [657, 220] width 293 height 19
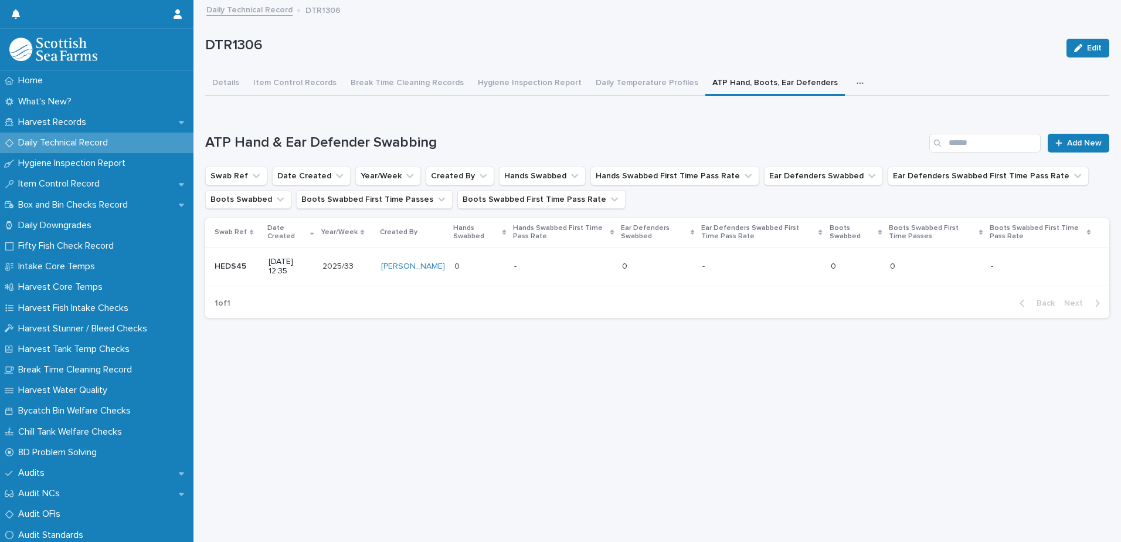
click at [943, 264] on p at bounding box center [935, 267] width 91 height 10
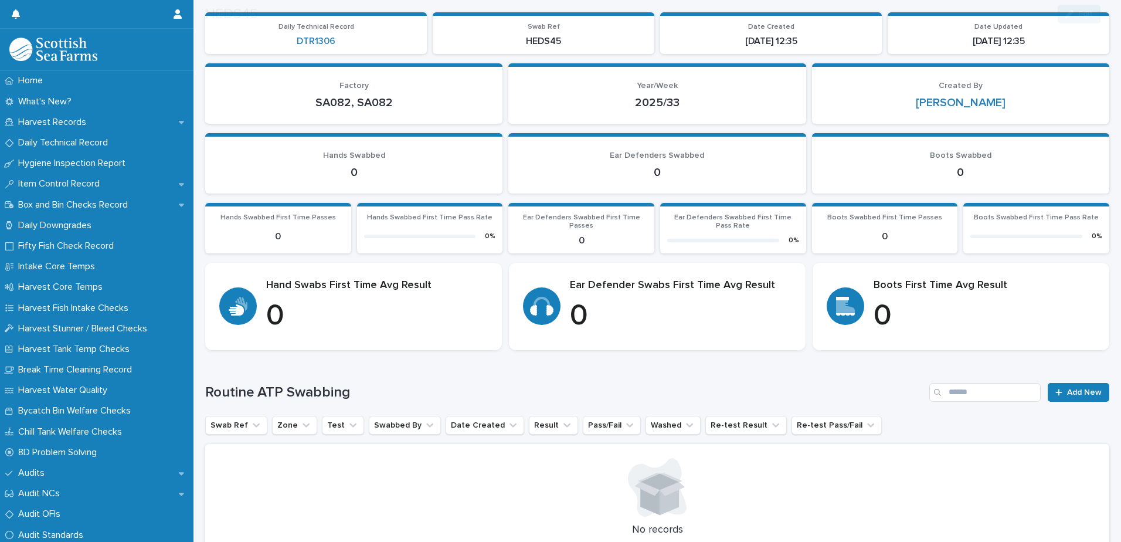
scroll to position [187, 0]
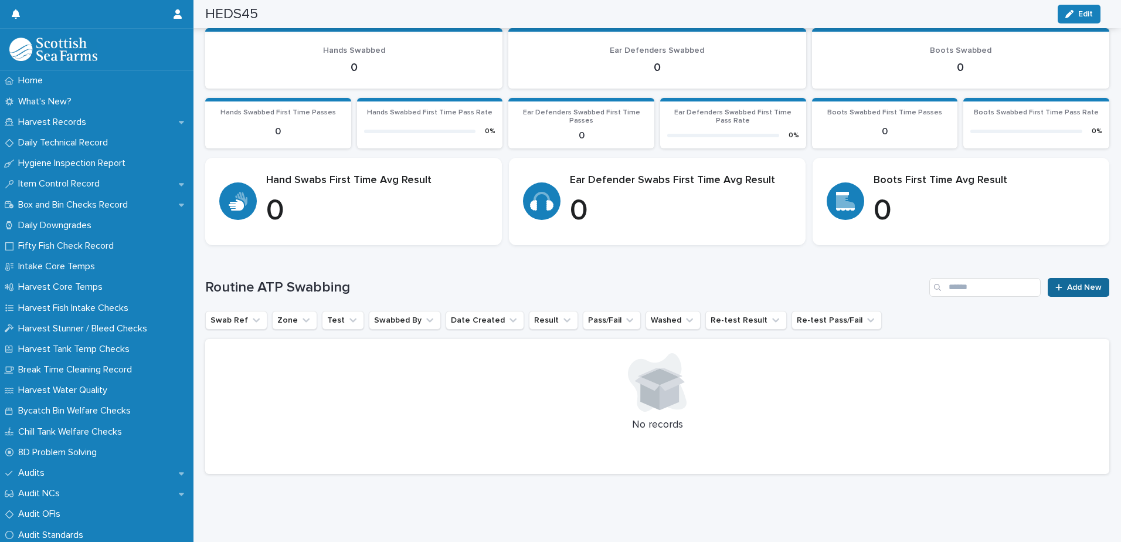
click at [1067, 283] on span "Add New" at bounding box center [1084, 287] width 35 height 8
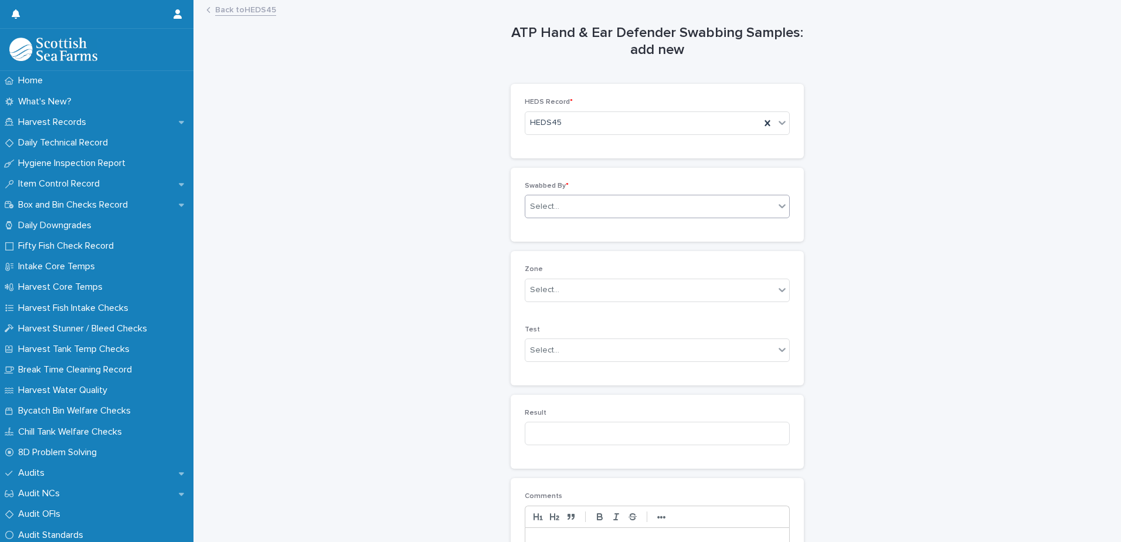
click at [542, 203] on div "Select..." at bounding box center [544, 207] width 29 height 12
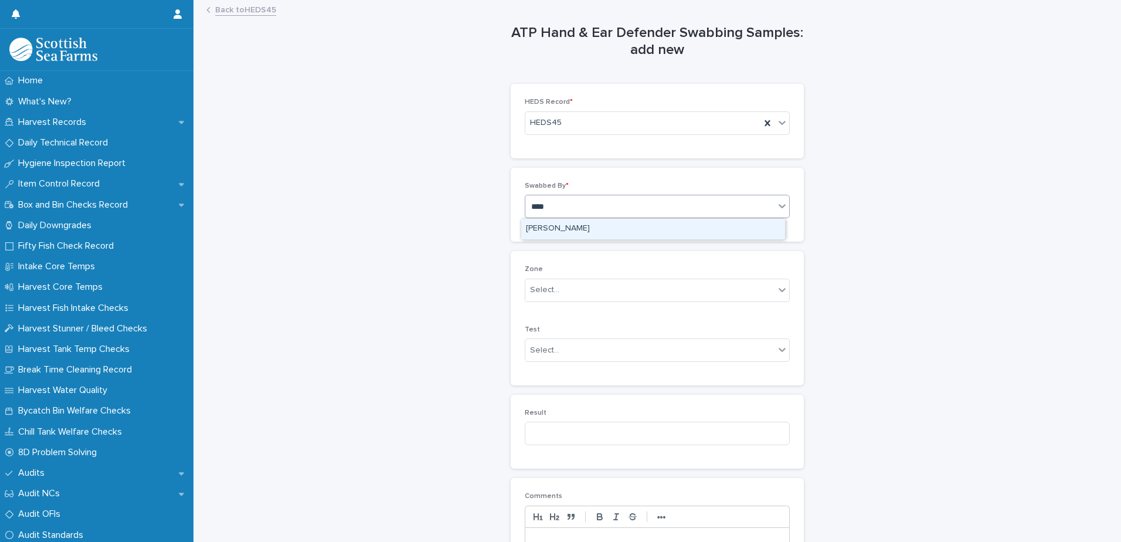
type input "*****"
click at [566, 227] on div "[PERSON_NAME]" at bounding box center [653, 229] width 264 height 21
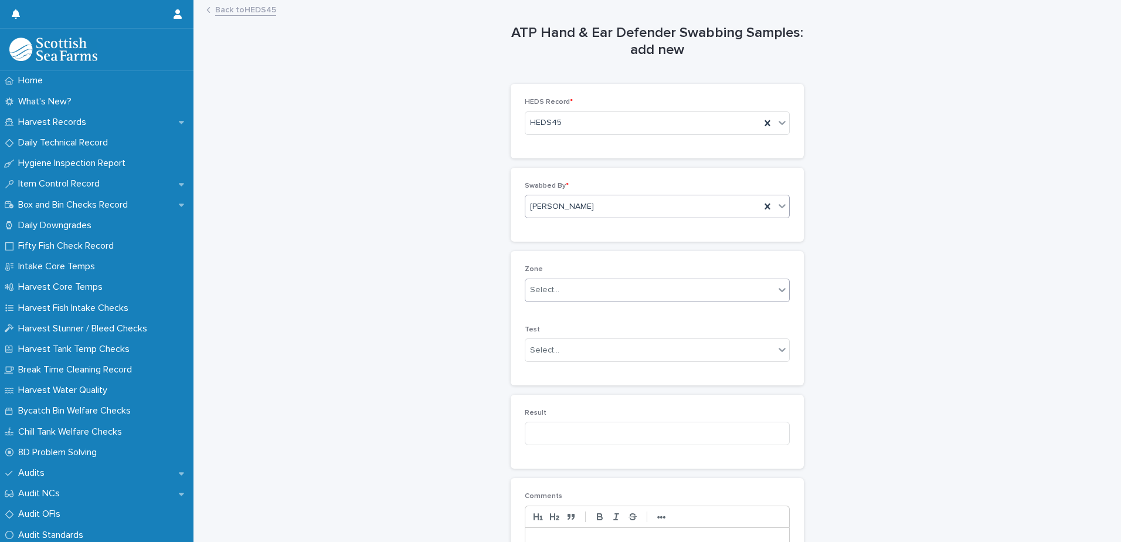
drag, startPoint x: 548, startPoint y: 291, endPoint x: 558, endPoint y: 300, distance: 13.3
click at [548, 292] on div "Select..." at bounding box center [544, 290] width 29 height 12
click at [542, 356] on span "Packing" at bounding box center [542, 353] width 33 height 13
click at [543, 349] on div "Select..." at bounding box center [544, 350] width 29 height 12
click at [548, 432] on input at bounding box center [657, 433] width 265 height 23
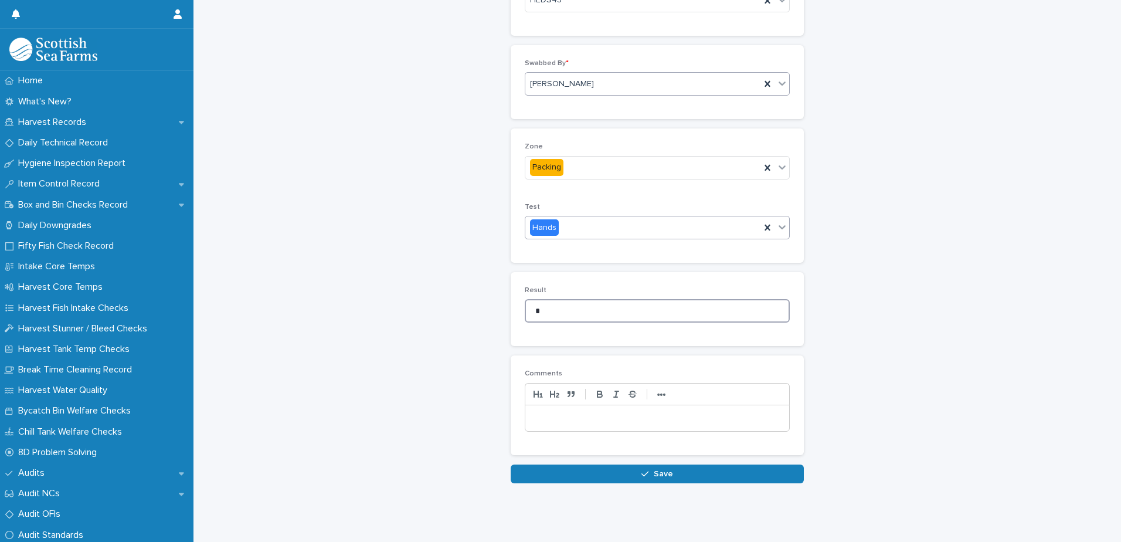
scroll to position [131, 0]
type input "*"
click at [556, 468] on button "Save" at bounding box center [657, 473] width 293 height 19
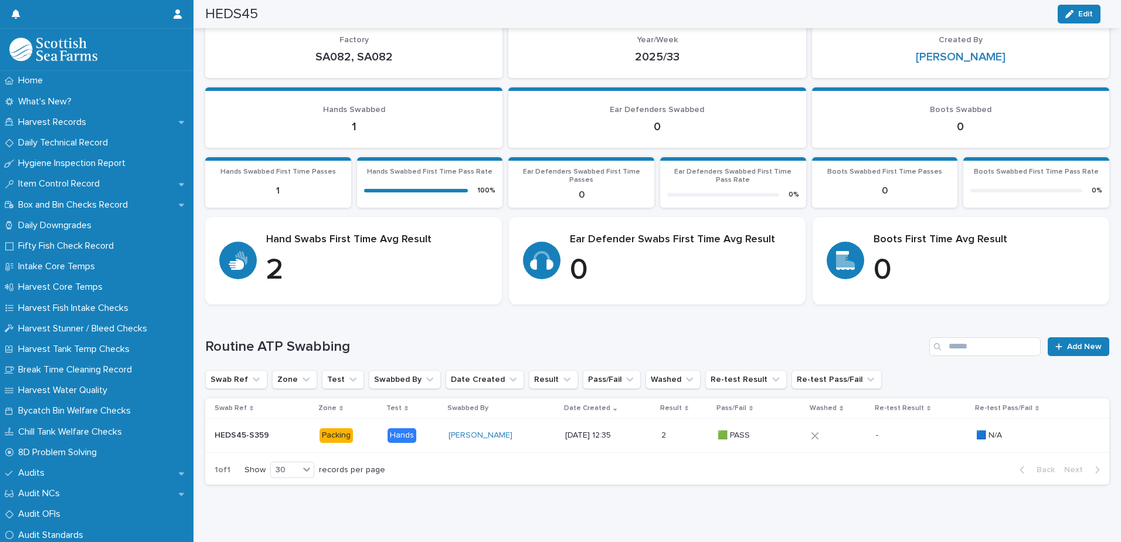
scroll to position [138, 0]
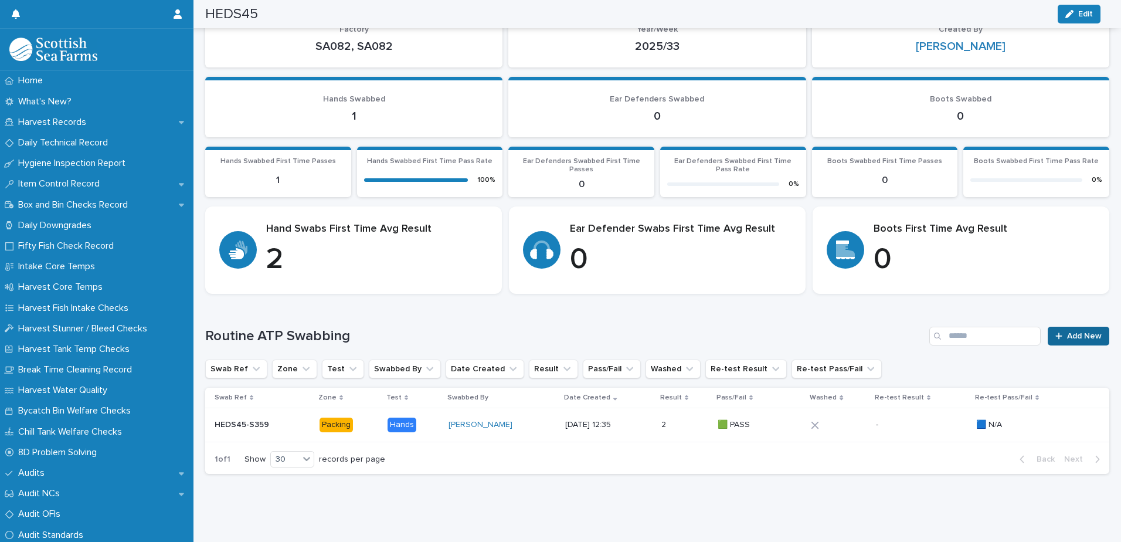
click at [1083, 332] on span "Add New" at bounding box center [1084, 336] width 35 height 8
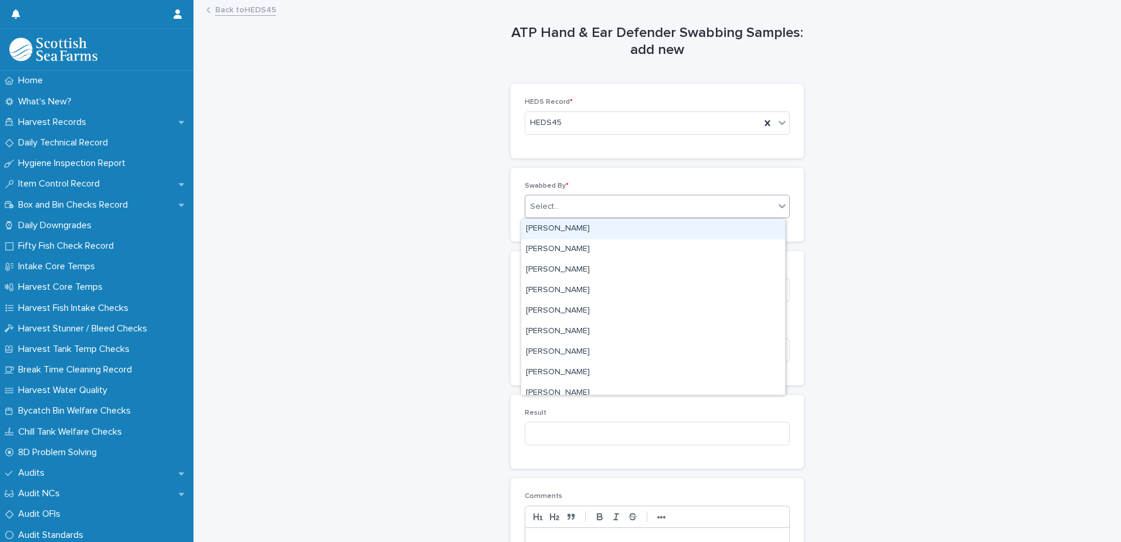
click at [549, 206] on div "Select..." at bounding box center [544, 207] width 29 height 12
type input "***"
click at [544, 232] on div "[PERSON_NAME]" at bounding box center [653, 229] width 264 height 21
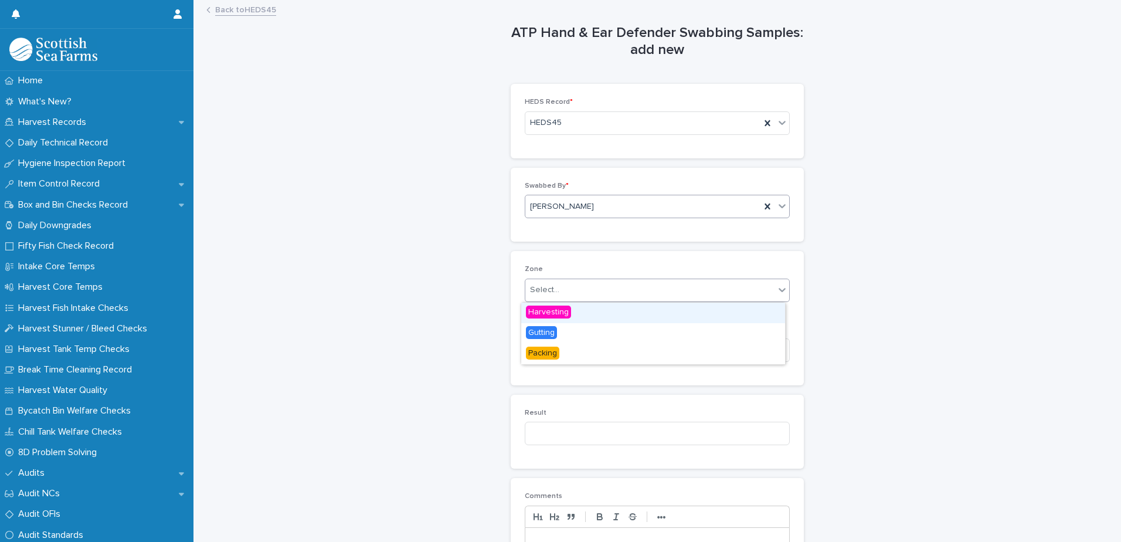
click at [545, 296] on div "Select..." at bounding box center [649, 289] width 249 height 19
click at [541, 336] on span "Gutting" at bounding box center [541, 332] width 31 height 13
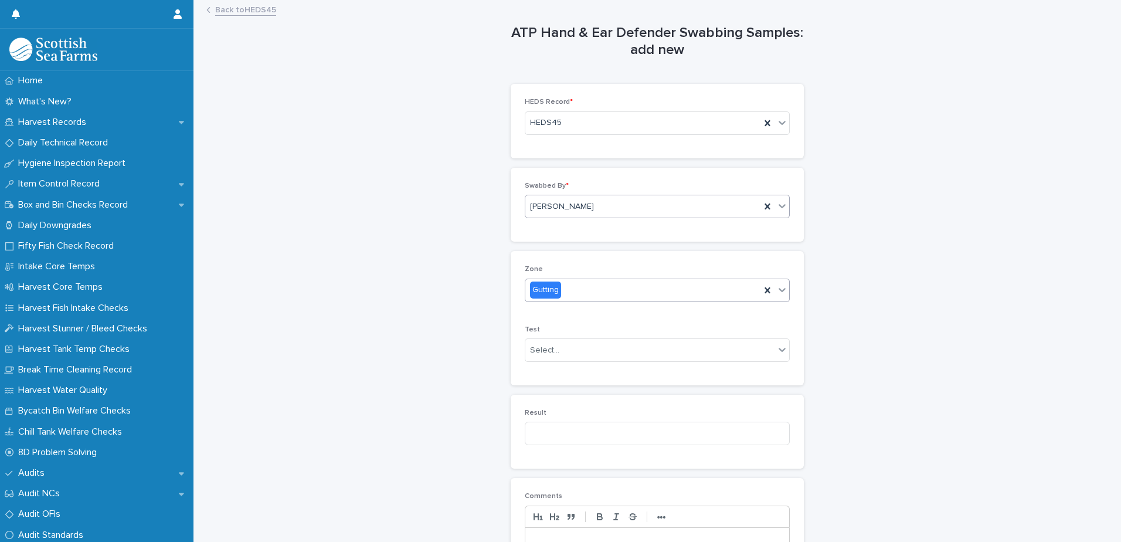
click at [542, 290] on div "Gutting" at bounding box center [545, 289] width 31 height 17
click at [537, 354] on span "Packing" at bounding box center [542, 353] width 33 height 13
click at [541, 352] on div "Select..." at bounding box center [544, 350] width 29 height 12
click at [542, 393] on span "Hands" at bounding box center [540, 392] width 29 height 13
click at [547, 435] on input at bounding box center [657, 433] width 265 height 23
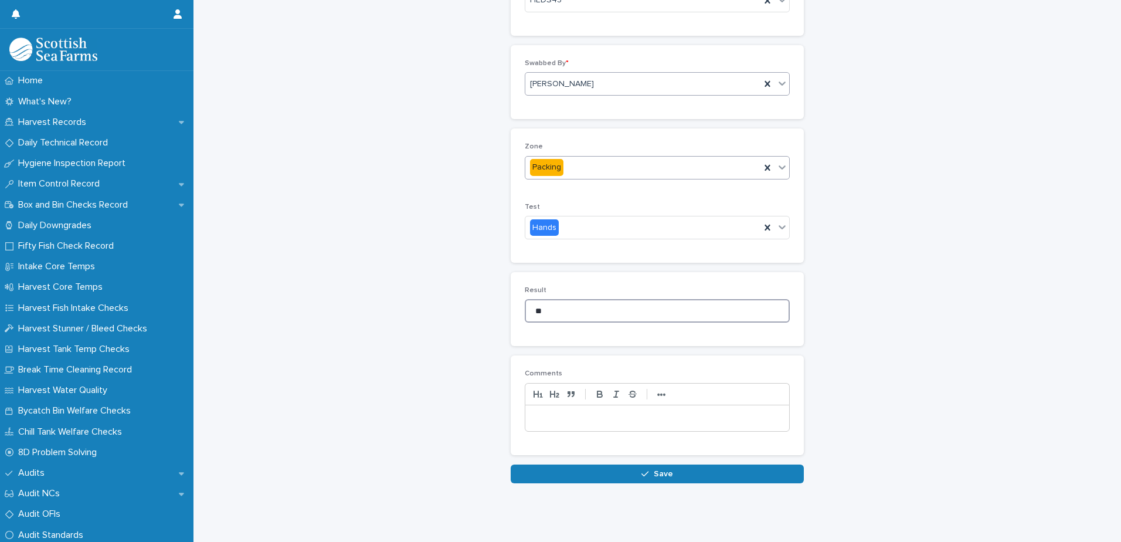
scroll to position [131, 0]
type input "**"
drag, startPoint x: 552, startPoint y: 472, endPoint x: 570, endPoint y: 468, distance: 18.1
click at [552, 472] on button "Save" at bounding box center [657, 473] width 293 height 19
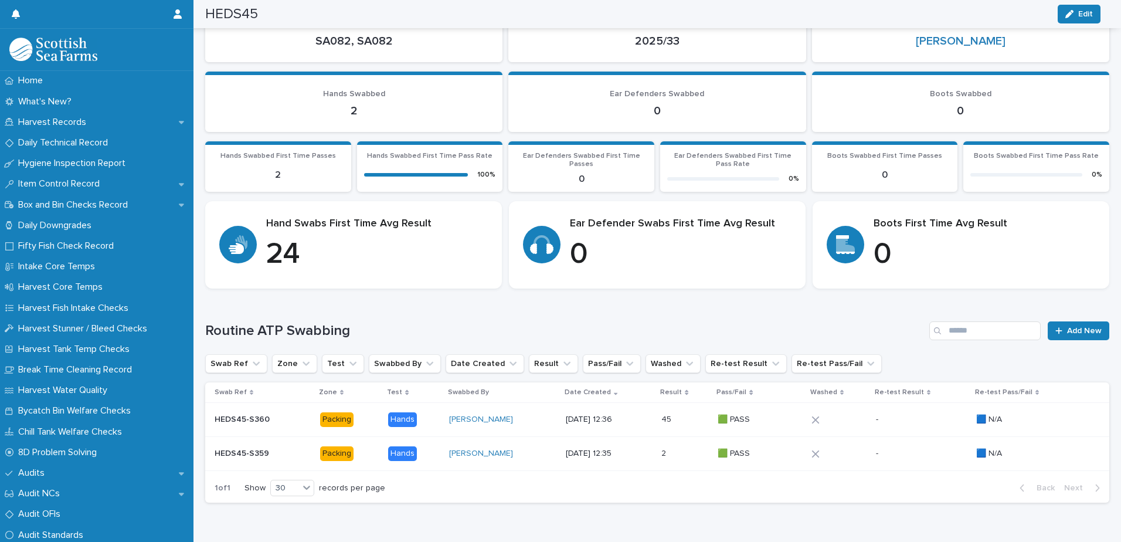
scroll to position [172, 0]
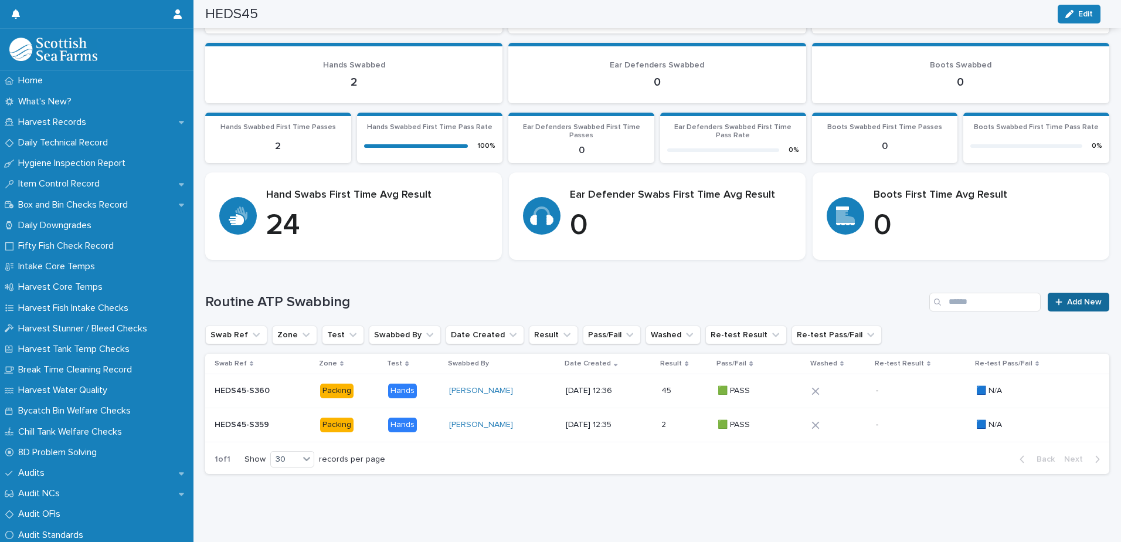
click at [1067, 298] on span "Add New" at bounding box center [1084, 302] width 35 height 8
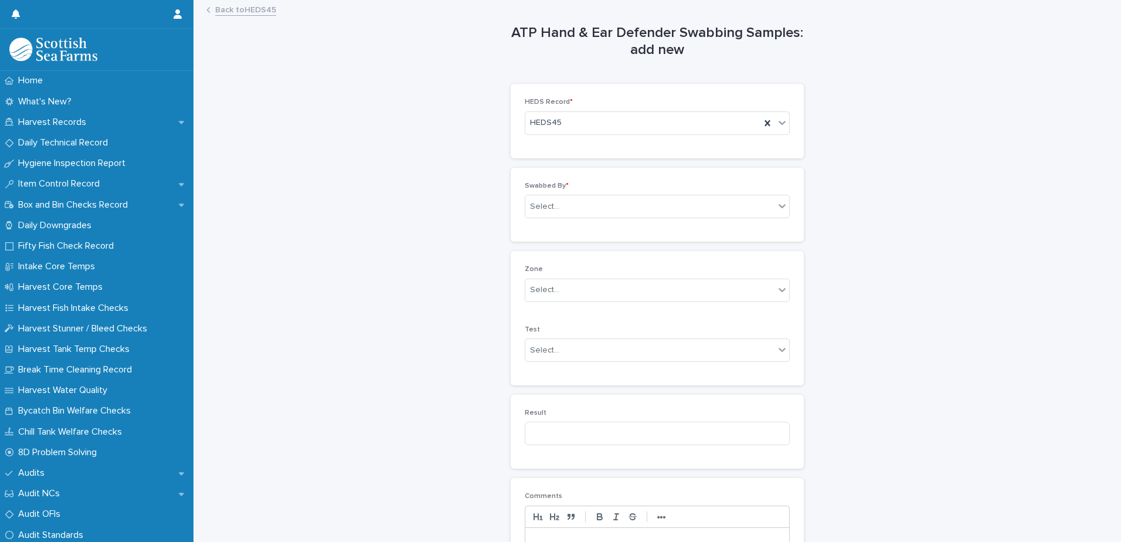
click at [554, 188] on span "Swabbed By *" at bounding box center [547, 185] width 44 height 7
click at [555, 216] on div "Select..." at bounding box center [649, 206] width 249 height 19
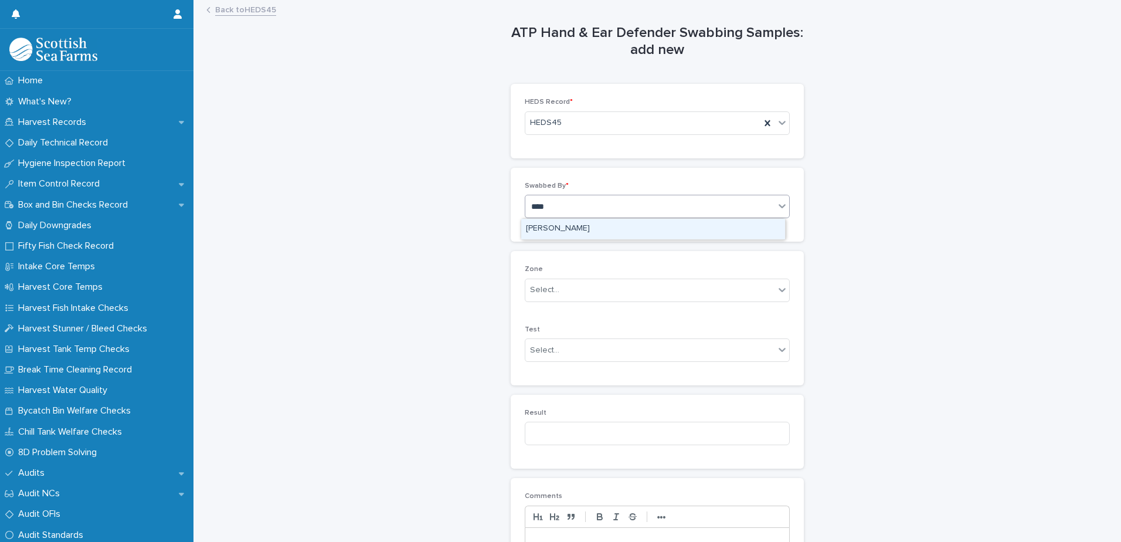
type input "*****"
click at [565, 230] on div "[PERSON_NAME]" at bounding box center [653, 229] width 264 height 21
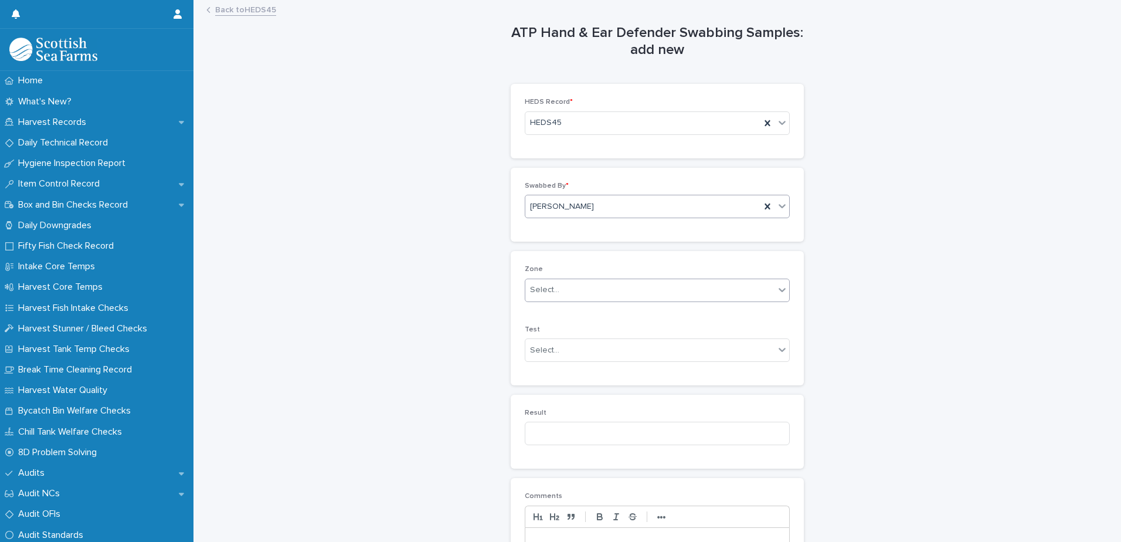
click at [549, 297] on div "Select..." at bounding box center [649, 289] width 249 height 19
click at [549, 351] on span "Packing" at bounding box center [542, 353] width 33 height 13
click at [530, 348] on div "Select..." at bounding box center [544, 350] width 29 height 12
click at [543, 391] on span "Hands" at bounding box center [540, 392] width 29 height 13
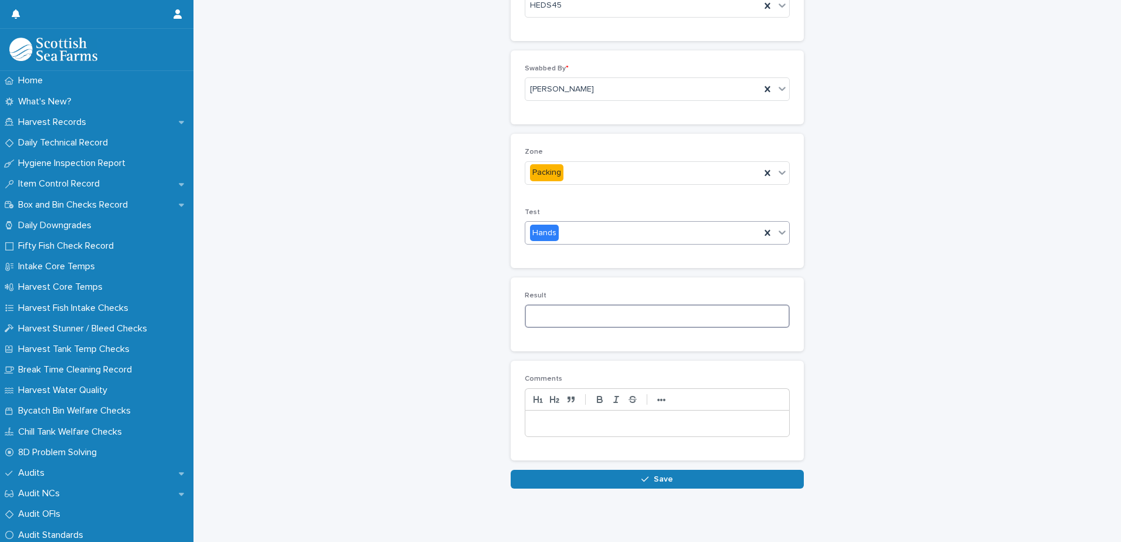
click at [536, 311] on input at bounding box center [657, 315] width 265 height 23
type input "**"
click at [600, 481] on button "Save" at bounding box center [657, 479] width 293 height 19
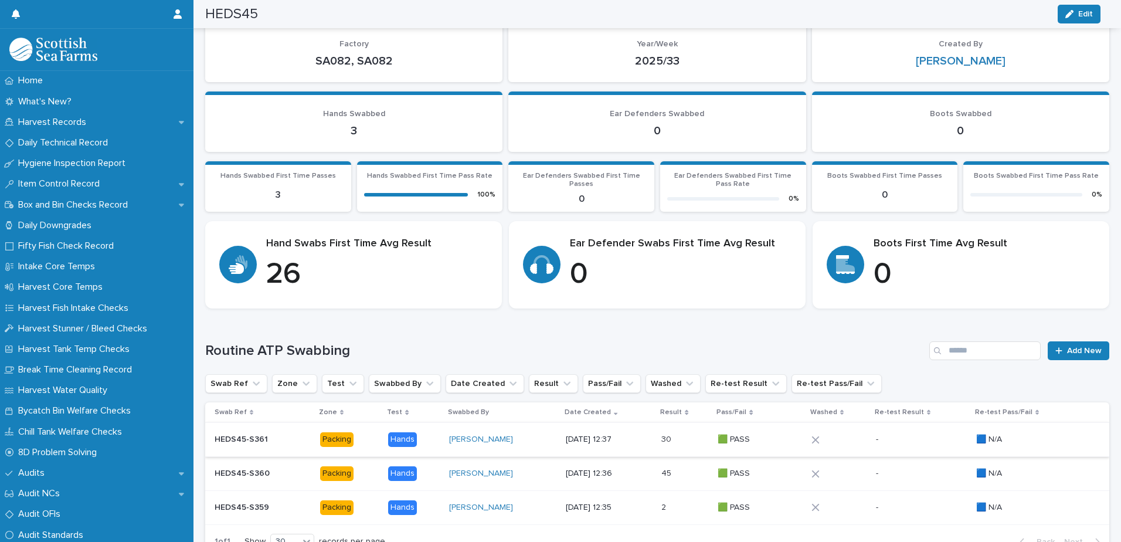
scroll to position [206, 0]
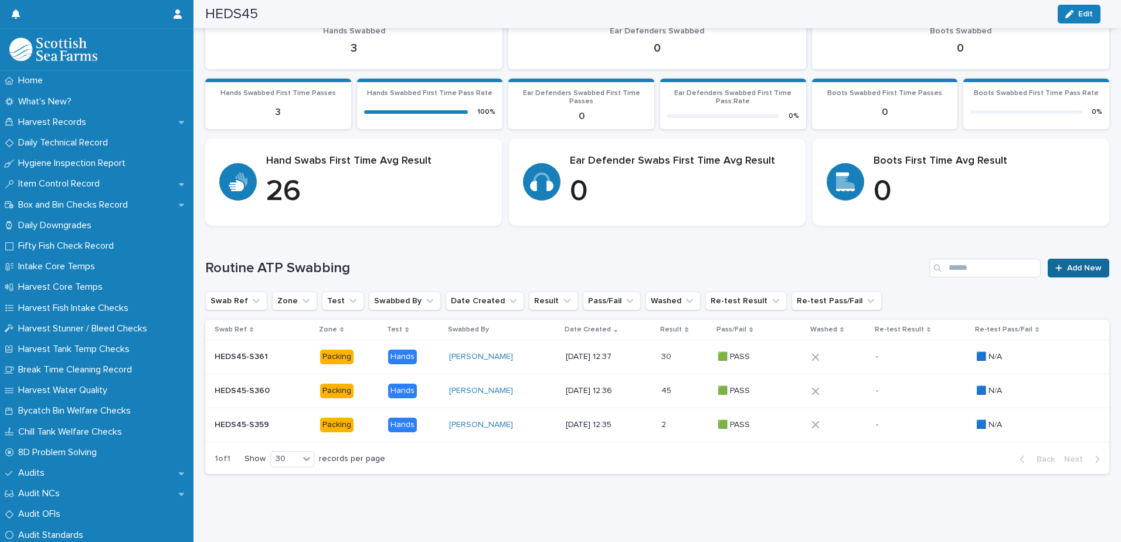
click at [1055, 264] on icon at bounding box center [1058, 268] width 7 height 8
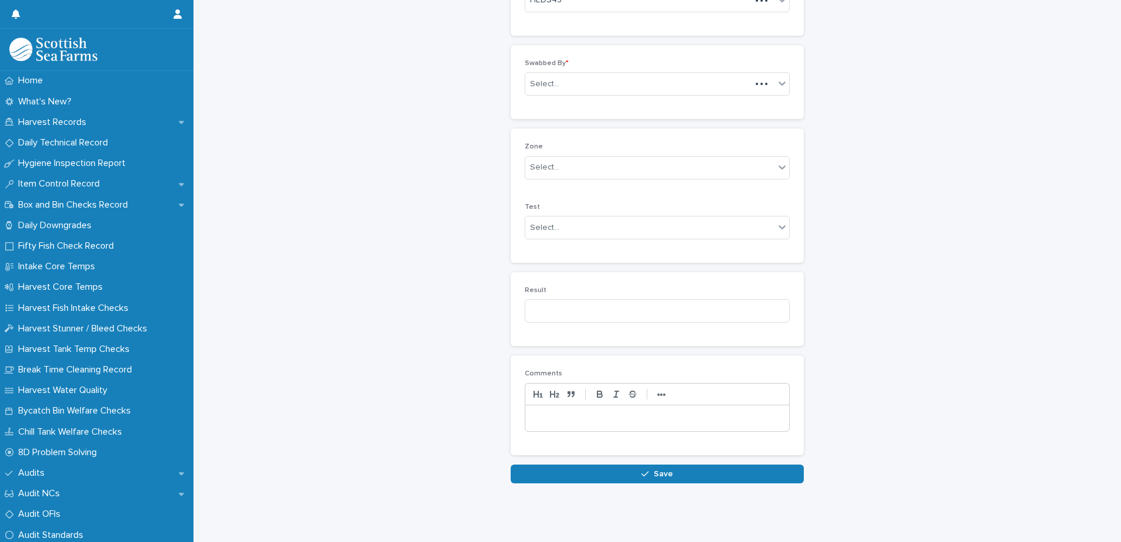
scroll to position [104, 0]
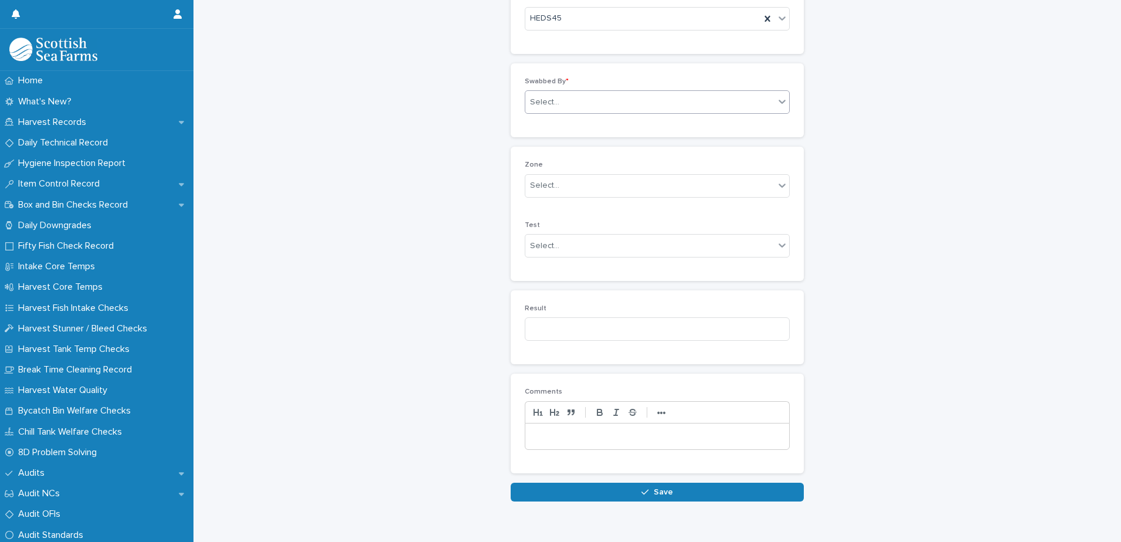
click at [543, 100] on div "Select..." at bounding box center [544, 102] width 29 height 12
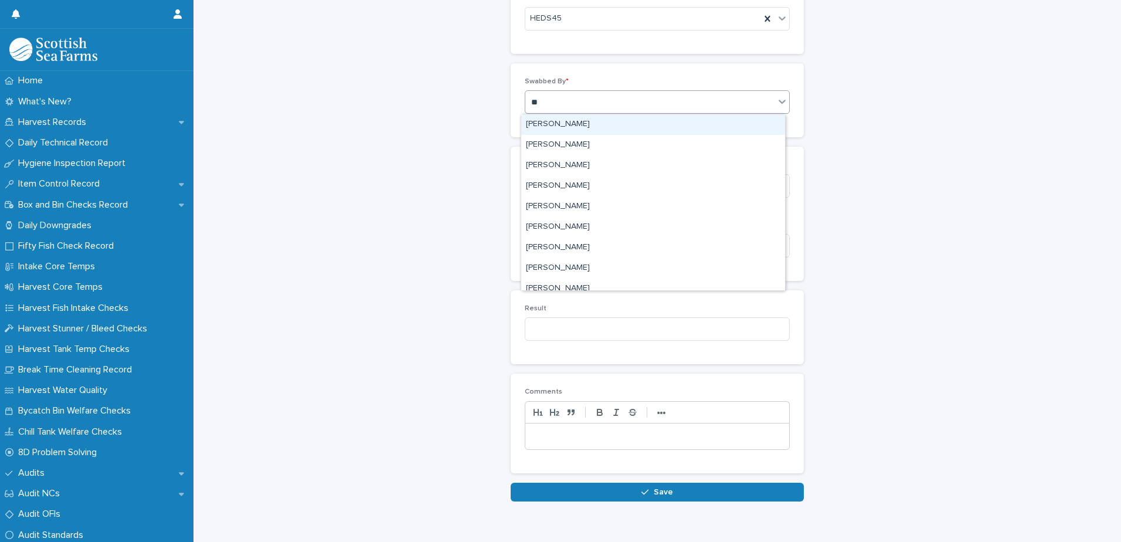
type input "***"
click at [558, 127] on div "[PERSON_NAME]" at bounding box center [653, 124] width 264 height 21
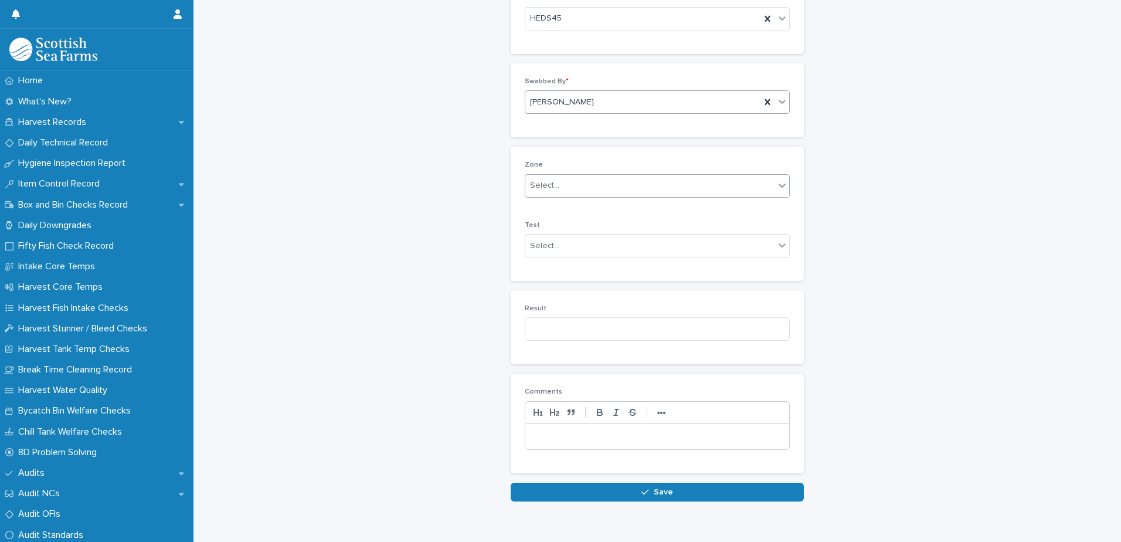
click at [552, 189] on div "Select..." at bounding box center [544, 185] width 29 height 12
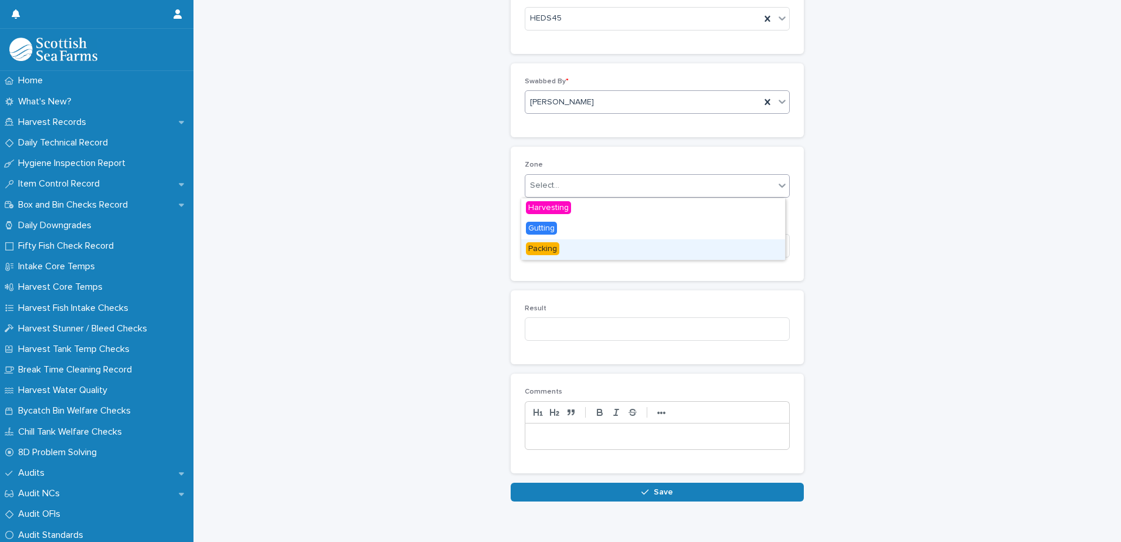
click at [544, 250] on span "Packing" at bounding box center [542, 248] width 33 height 13
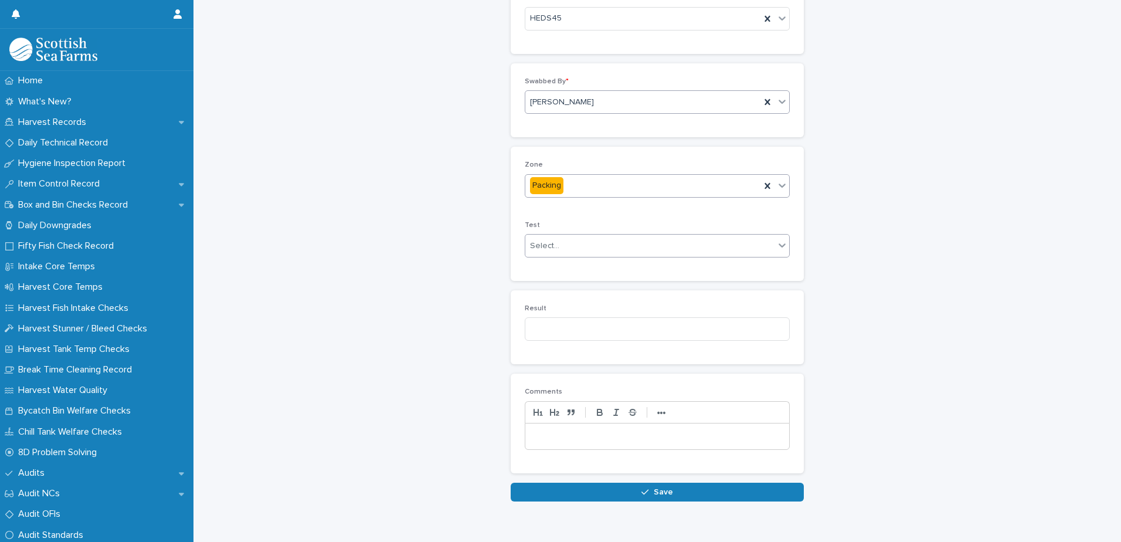
click at [534, 242] on div "Select..." at bounding box center [544, 246] width 29 height 12
click at [538, 290] on span "Hands" at bounding box center [540, 287] width 29 height 13
drag, startPoint x: 536, startPoint y: 331, endPoint x: 615, endPoint y: 330, distance: 78.6
click at [536, 332] on input at bounding box center [657, 328] width 265 height 23
type input "*"
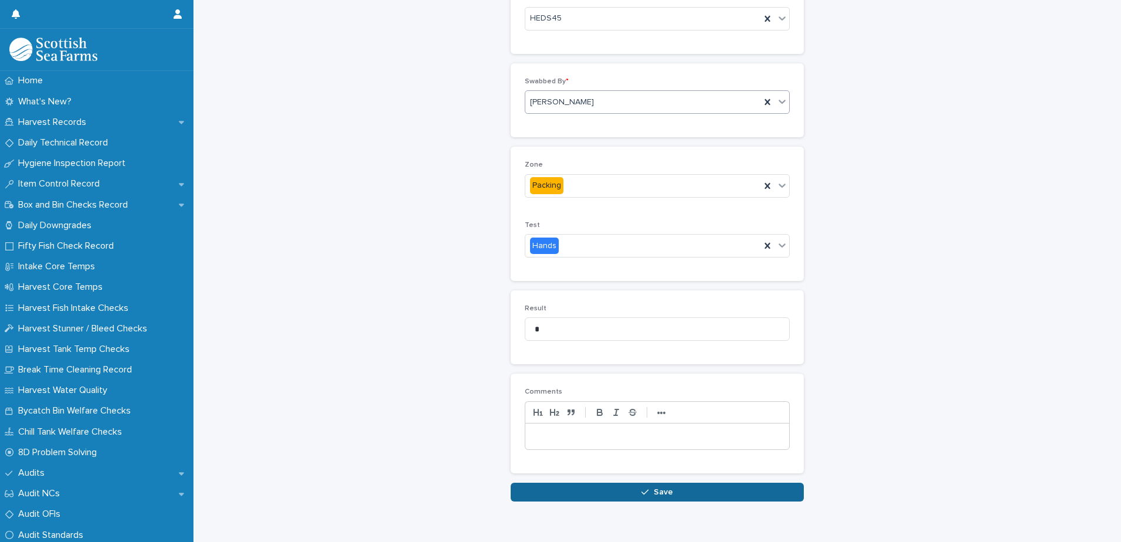
click at [632, 493] on button "Save" at bounding box center [657, 492] width 293 height 19
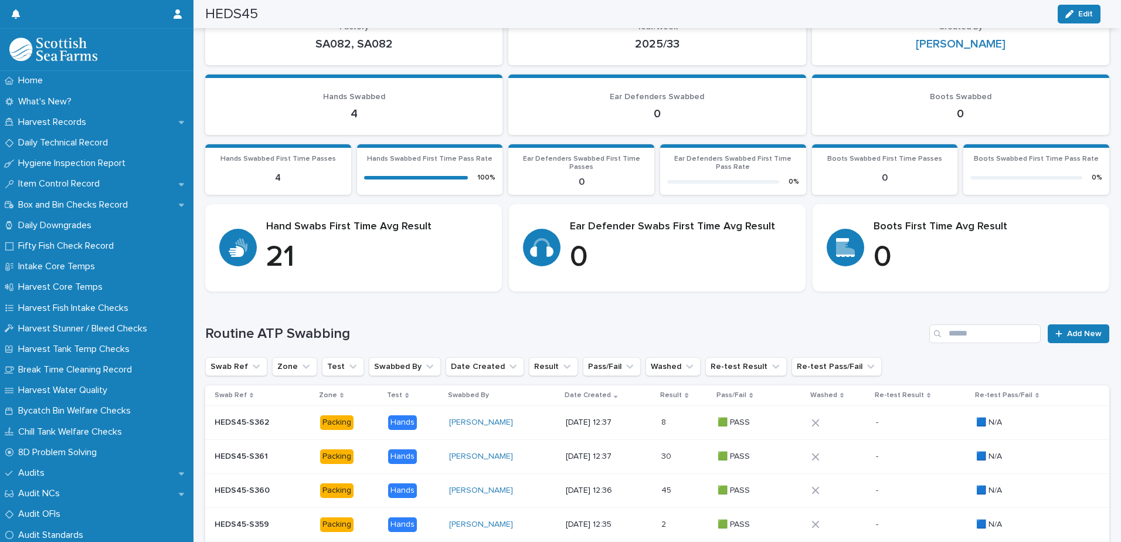
scroll to position [240, 0]
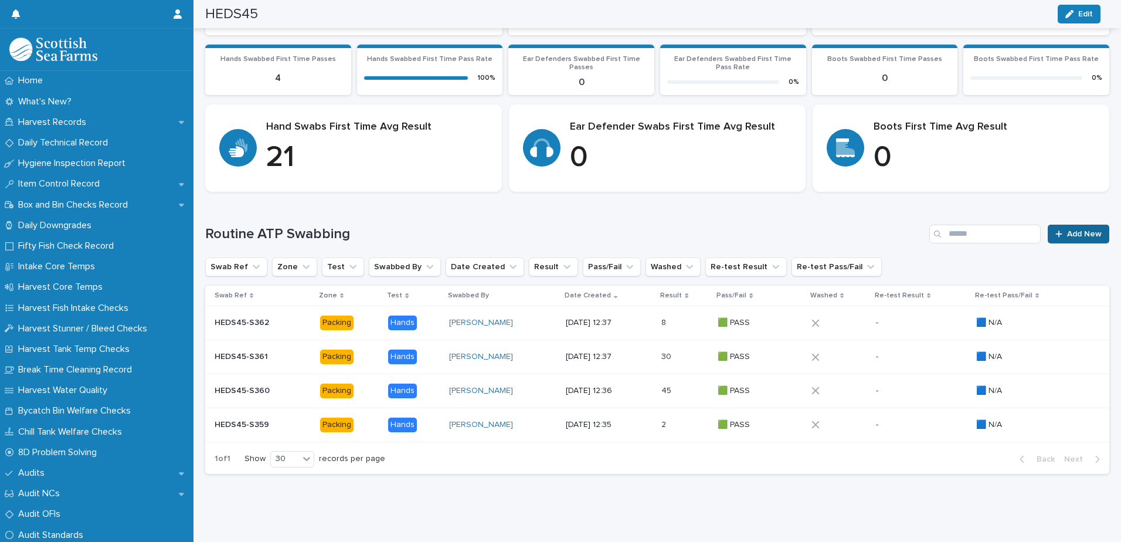
click at [1067, 230] on span "Add New" at bounding box center [1084, 234] width 35 height 8
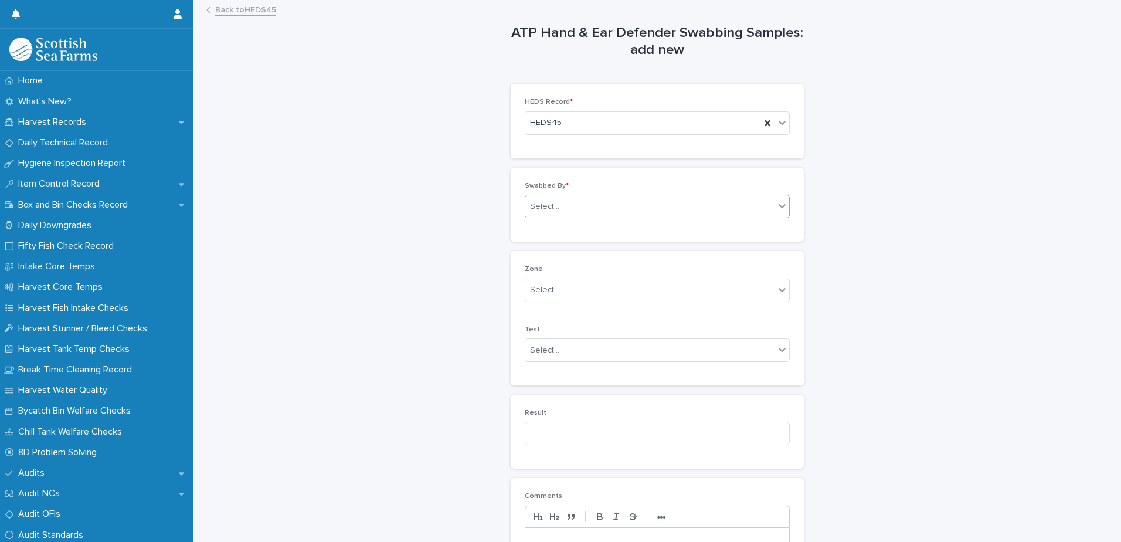
click at [552, 204] on div "Select..." at bounding box center [544, 207] width 29 height 12
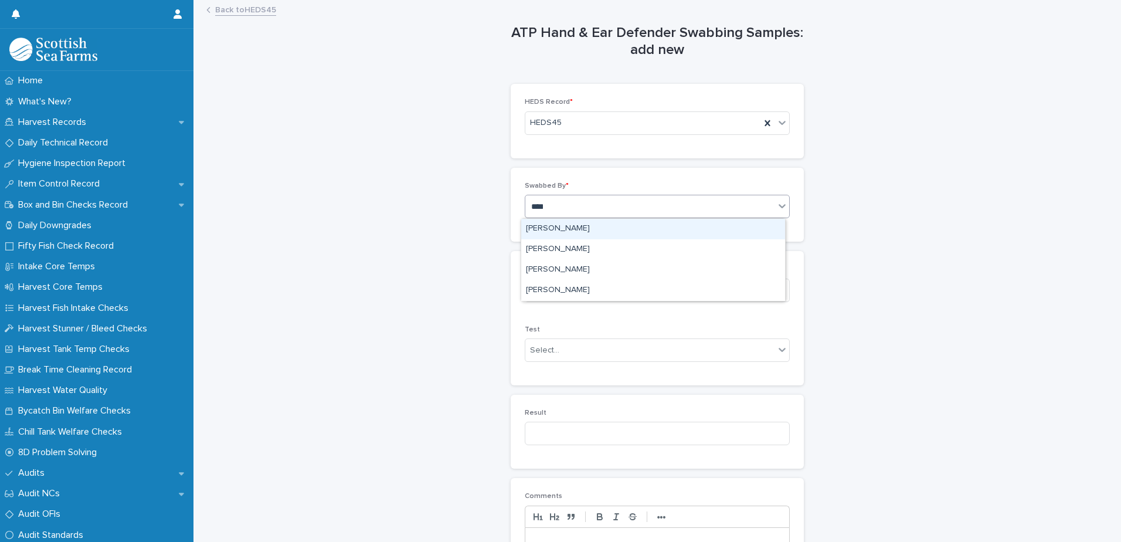
type input "*****"
click at [561, 232] on div "[PERSON_NAME]" at bounding box center [653, 229] width 264 height 21
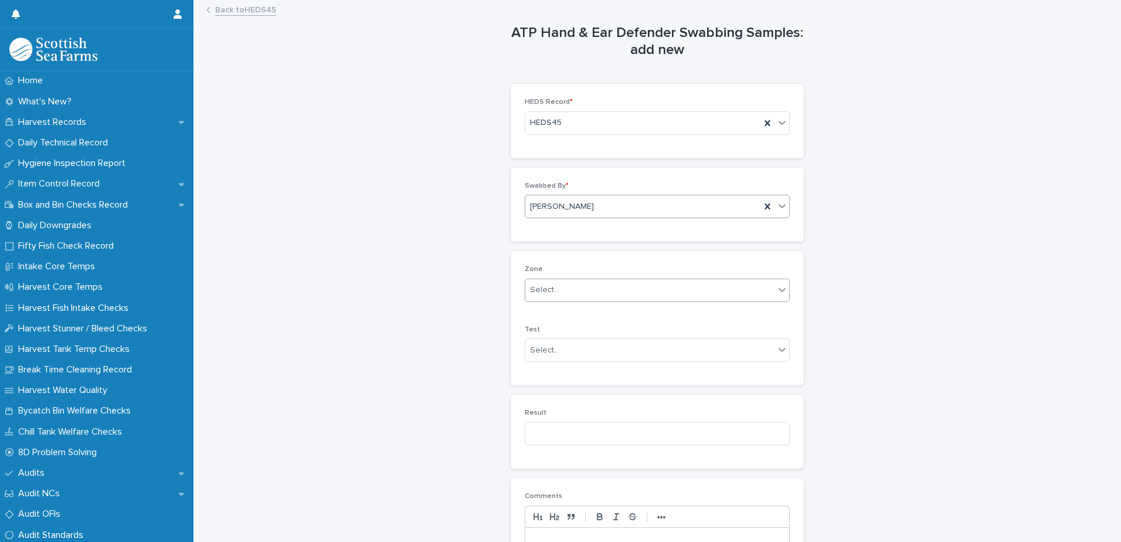
click at [549, 295] on div "Select..." at bounding box center [544, 290] width 29 height 12
click at [546, 355] on span "Packing" at bounding box center [542, 353] width 33 height 13
click at [538, 354] on div "Select..." at bounding box center [544, 350] width 29 height 12
click at [544, 386] on span "Hands" at bounding box center [540, 392] width 29 height 13
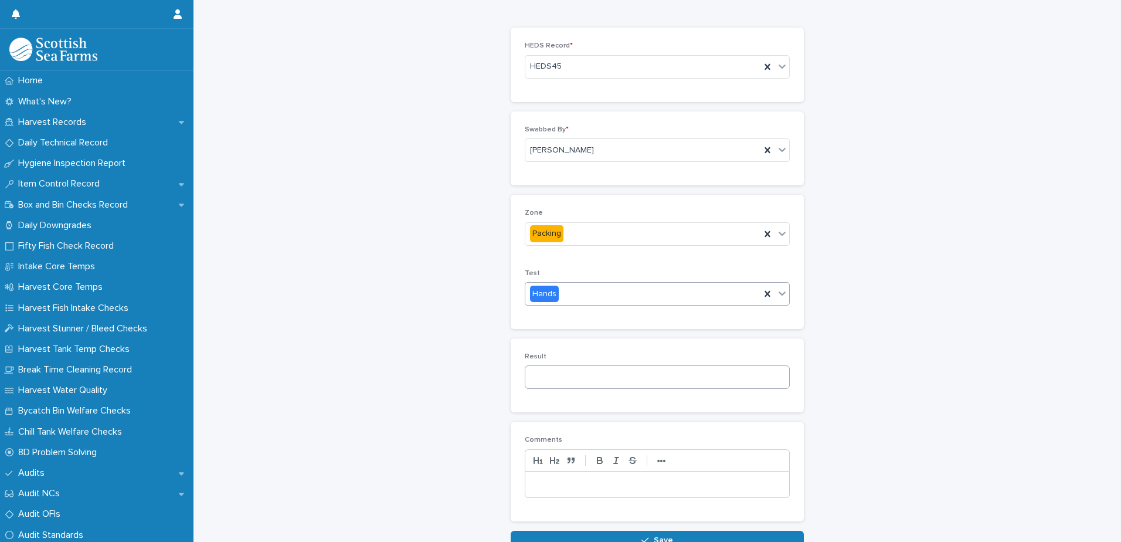
scroll to position [117, 0]
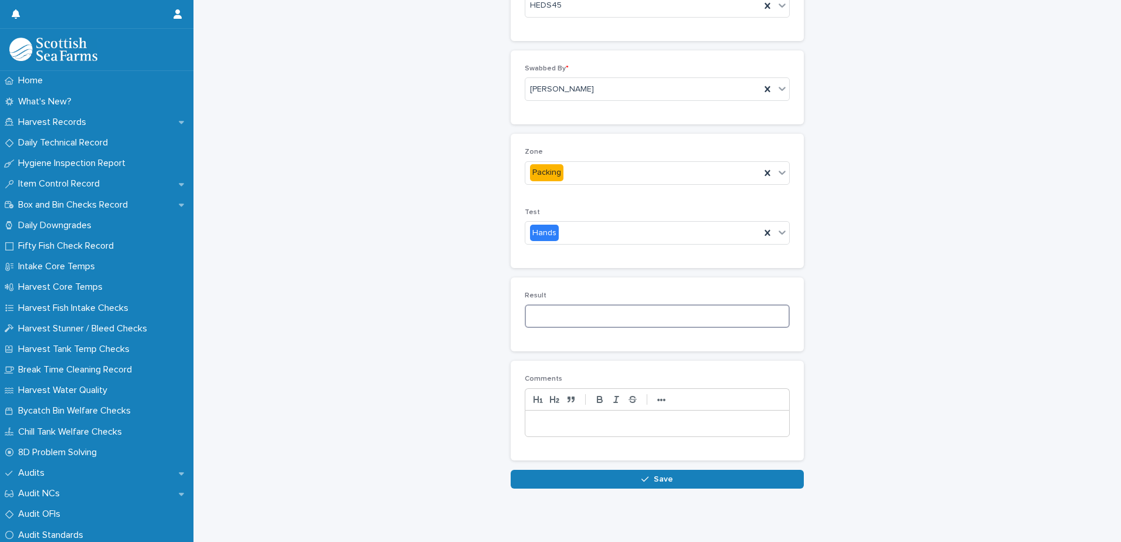
click at [543, 324] on input at bounding box center [657, 315] width 265 height 23
type input "**"
click at [602, 479] on button "Save" at bounding box center [657, 479] width 293 height 19
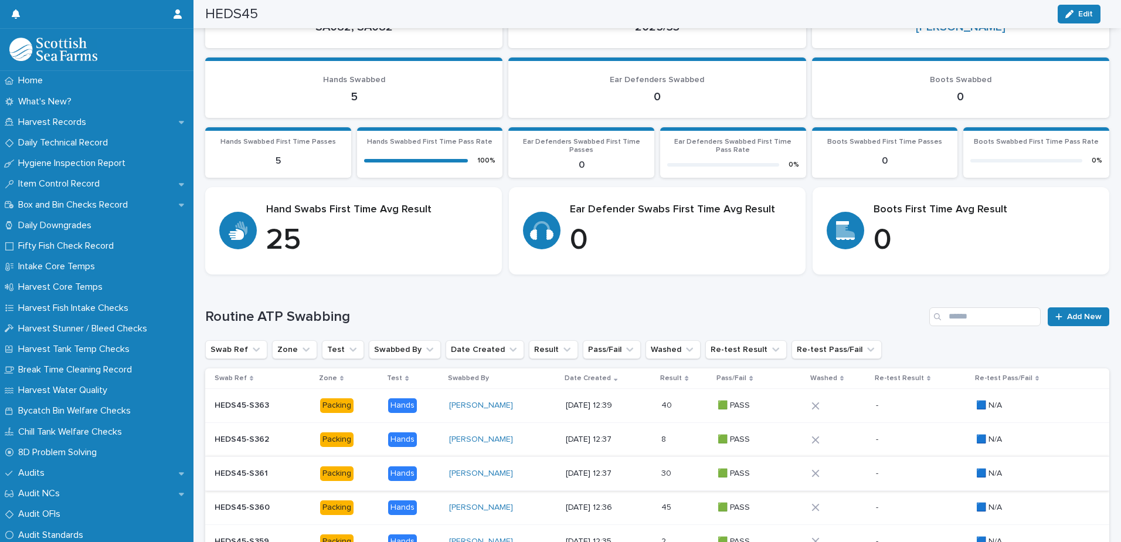
scroll to position [274, 0]
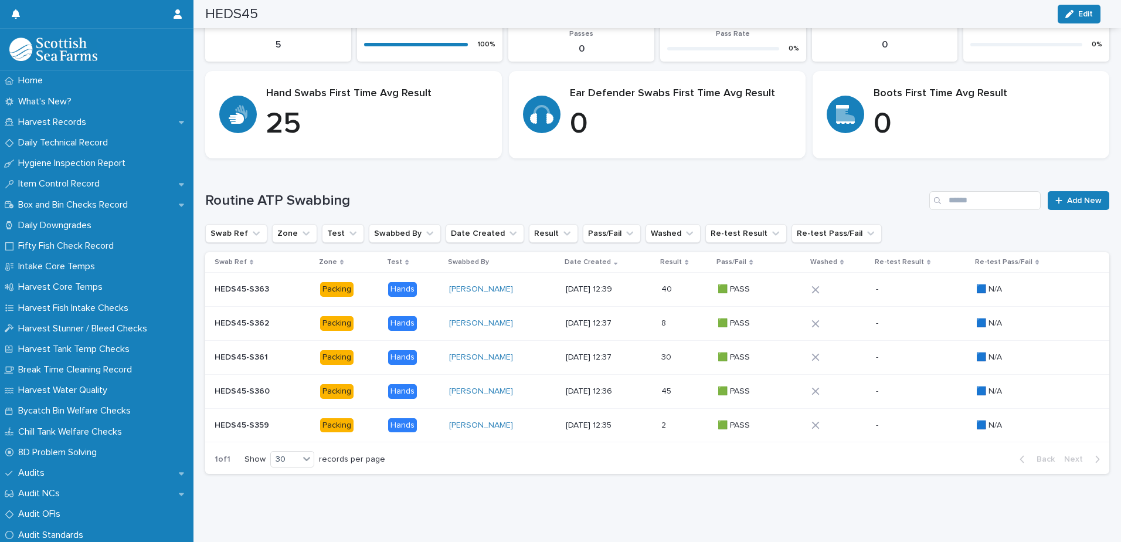
click at [1023, 284] on p at bounding box center [1033, 289] width 114 height 10
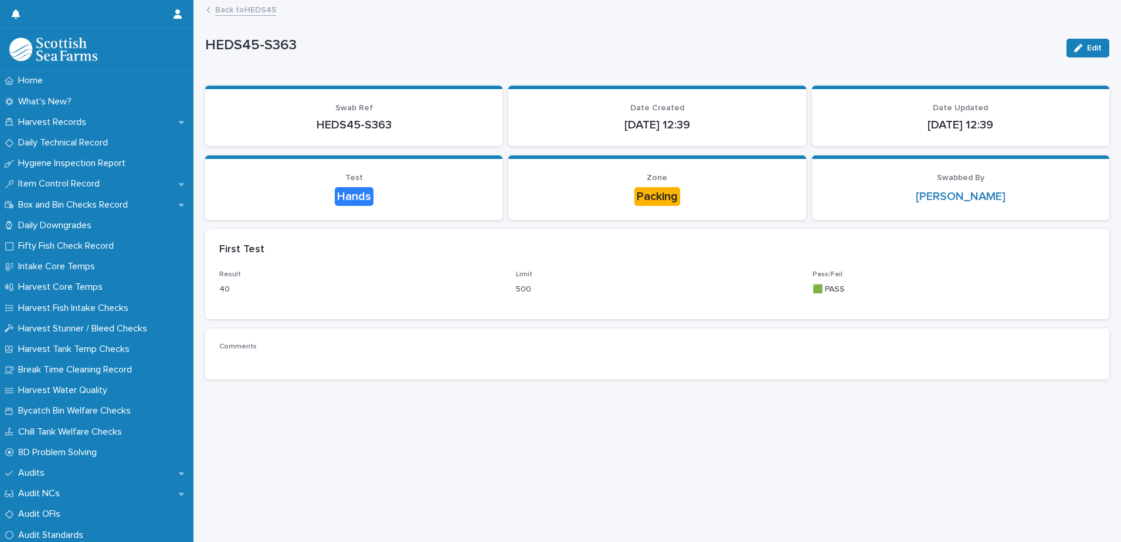
scroll to position [9, 0]
click at [1074, 44] on icon "button" at bounding box center [1078, 48] width 8 height 8
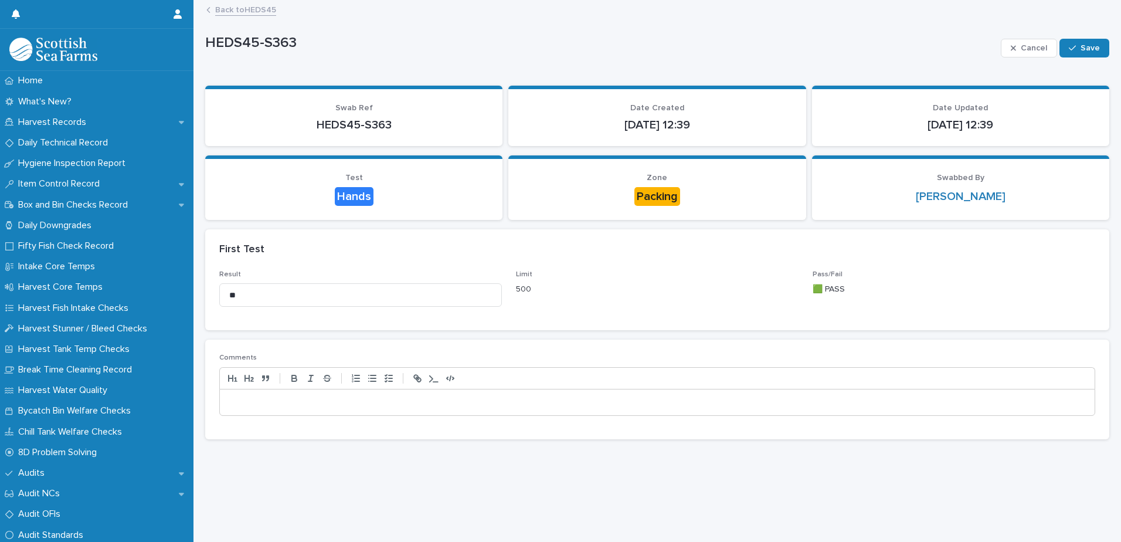
click at [245, 398] on p at bounding box center [657, 402] width 857 height 12
click at [1060, 43] on button "Save" at bounding box center [1085, 48] width 50 height 19
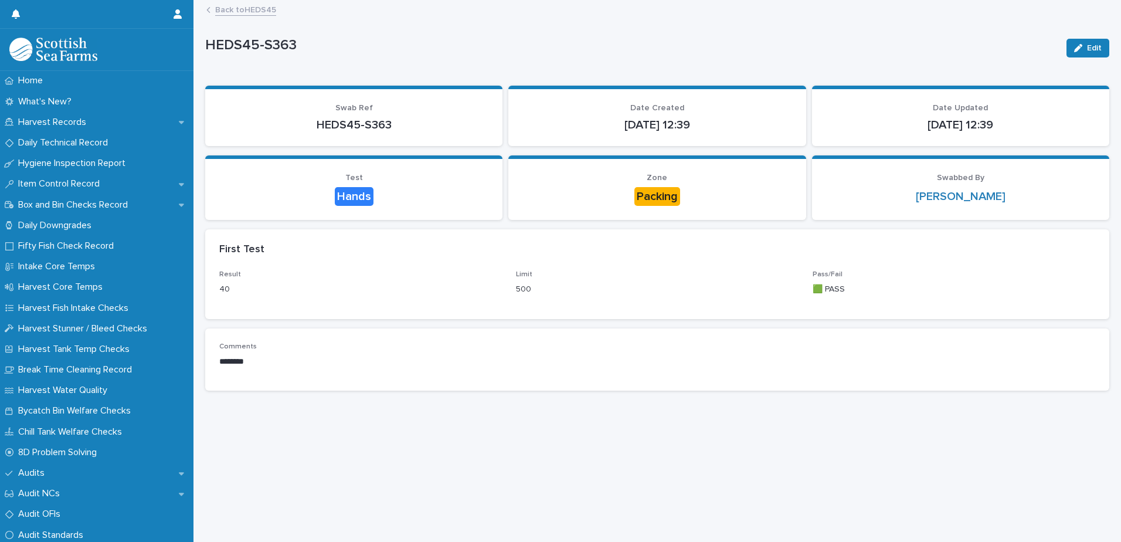
scroll to position [0, 0]
click at [242, 12] on link "Back to HEDS45" at bounding box center [245, 8] width 61 height 13
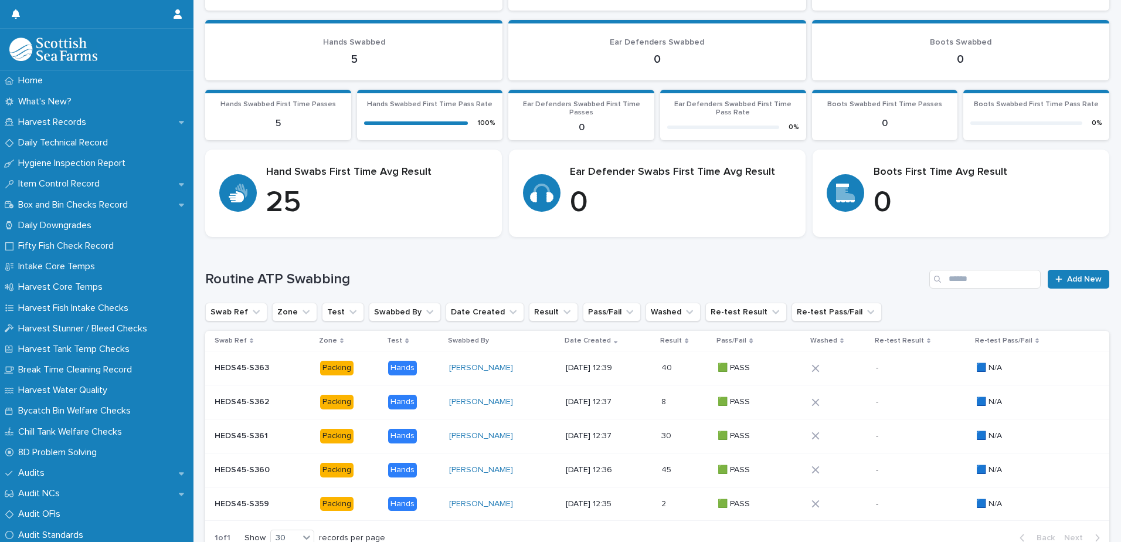
scroll to position [274, 0]
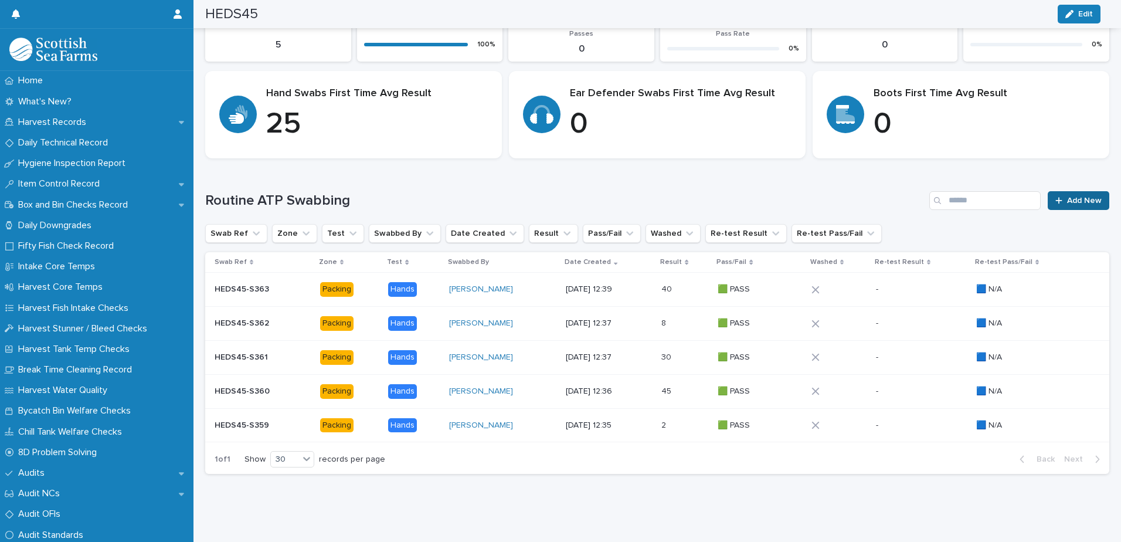
click at [1077, 196] on span "Add New" at bounding box center [1084, 200] width 35 height 8
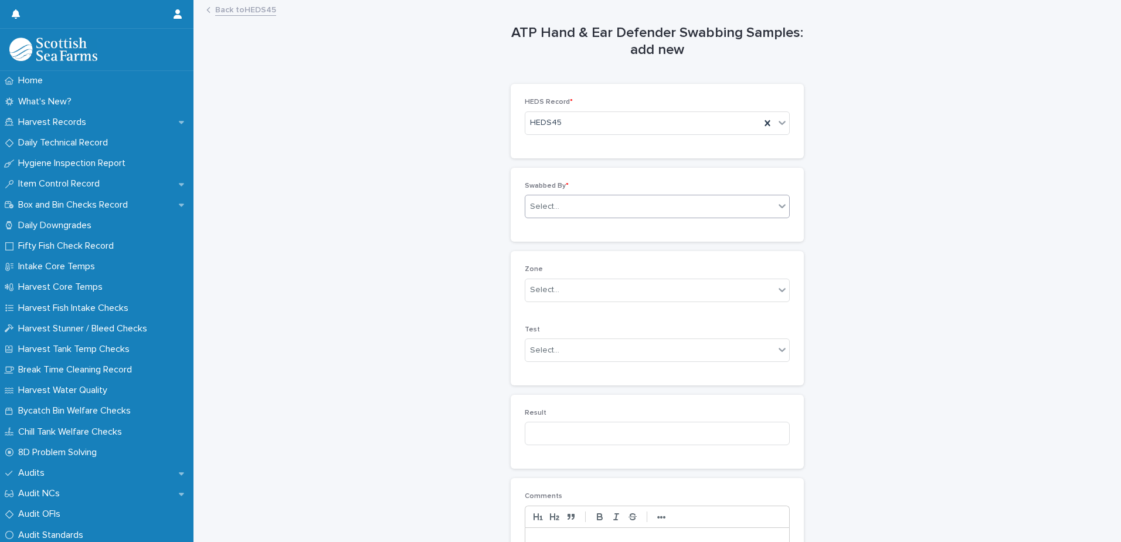
click at [557, 205] on div "Select..." at bounding box center [649, 206] width 249 height 19
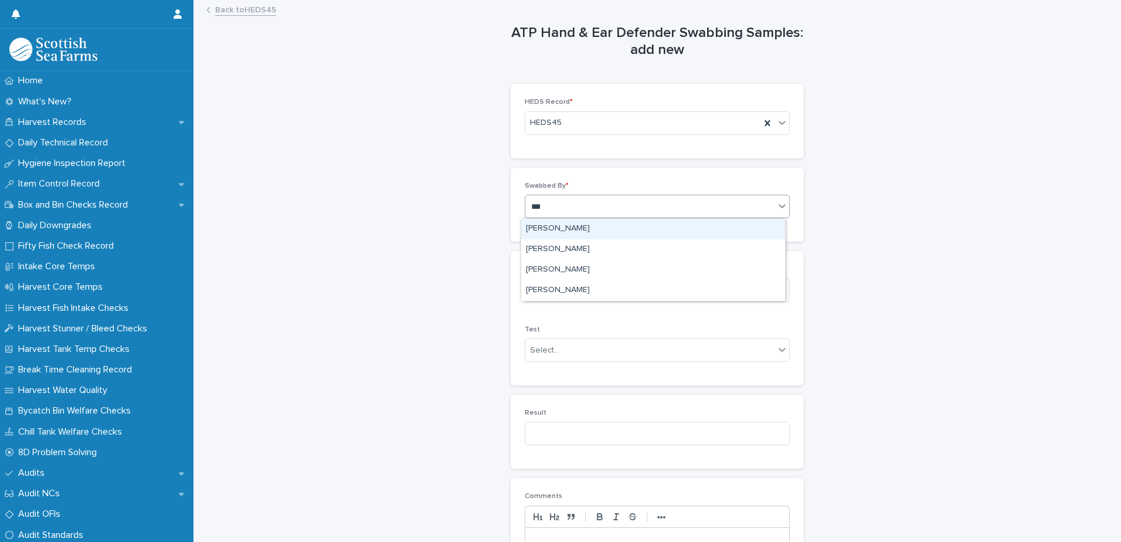
type input "****"
click at [559, 226] on div "[PERSON_NAME]" at bounding box center [653, 229] width 264 height 21
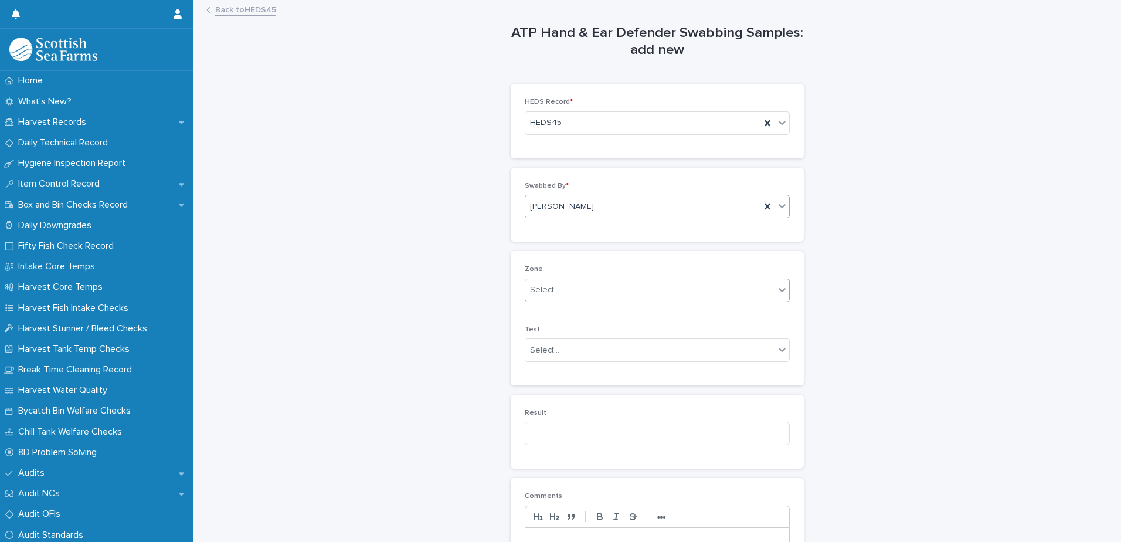
click at [540, 293] on div "Select..." at bounding box center [544, 290] width 29 height 12
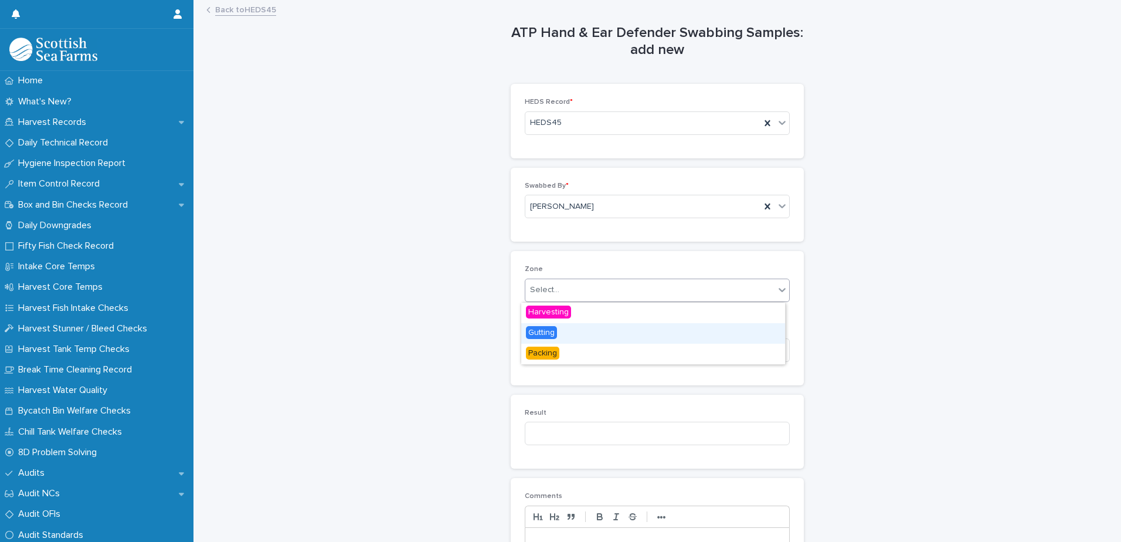
click at [537, 334] on span "Gutting" at bounding box center [541, 332] width 31 height 13
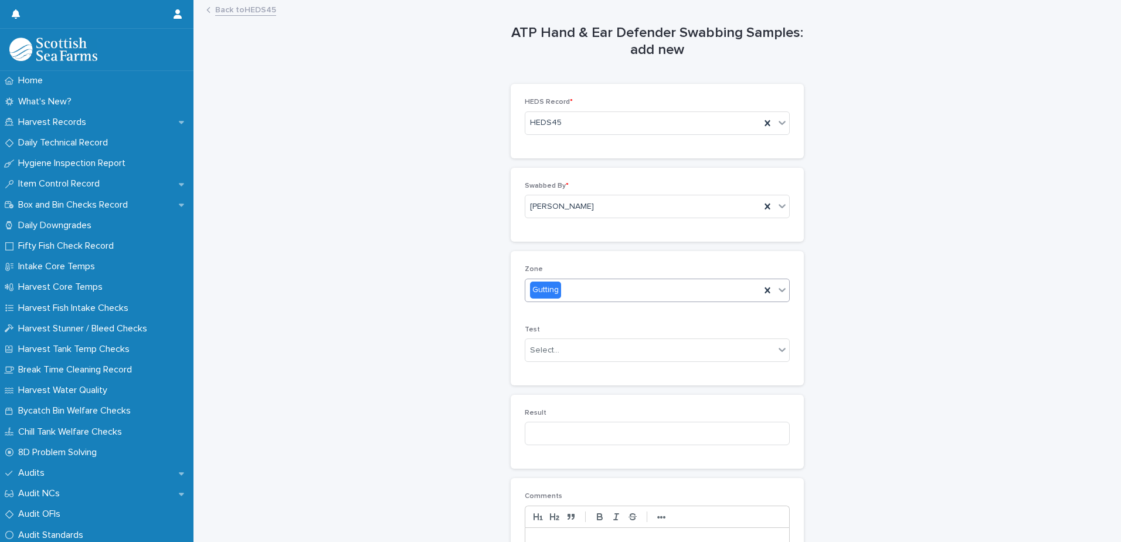
click at [542, 299] on div "Gutting" at bounding box center [642, 289] width 235 height 19
click at [535, 357] on span "Packing" at bounding box center [542, 353] width 33 height 13
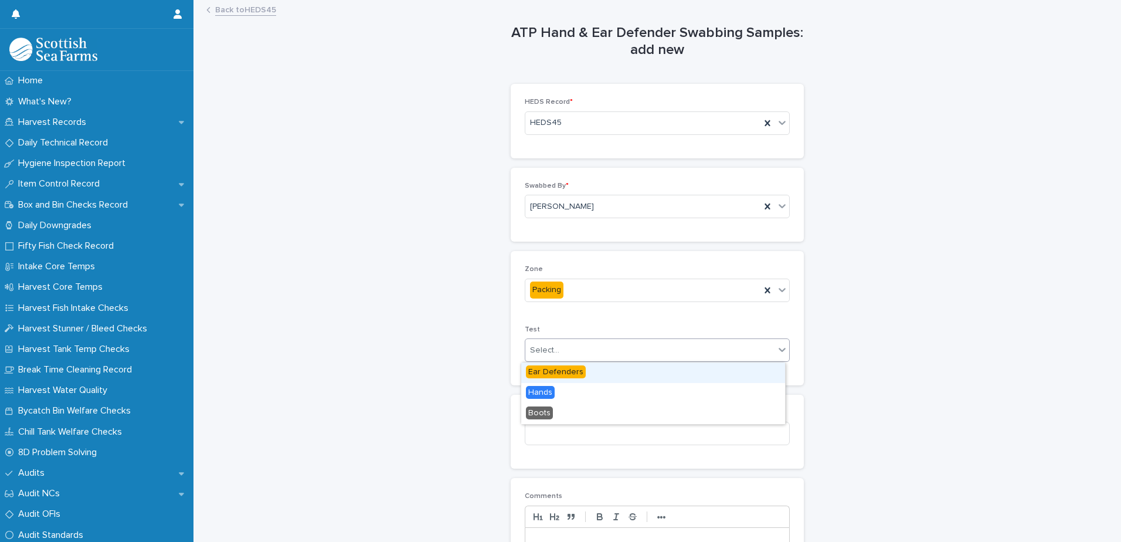
click at [535, 354] on div "Select..." at bounding box center [544, 350] width 29 height 12
click at [538, 393] on span "Hands" at bounding box center [540, 392] width 29 height 13
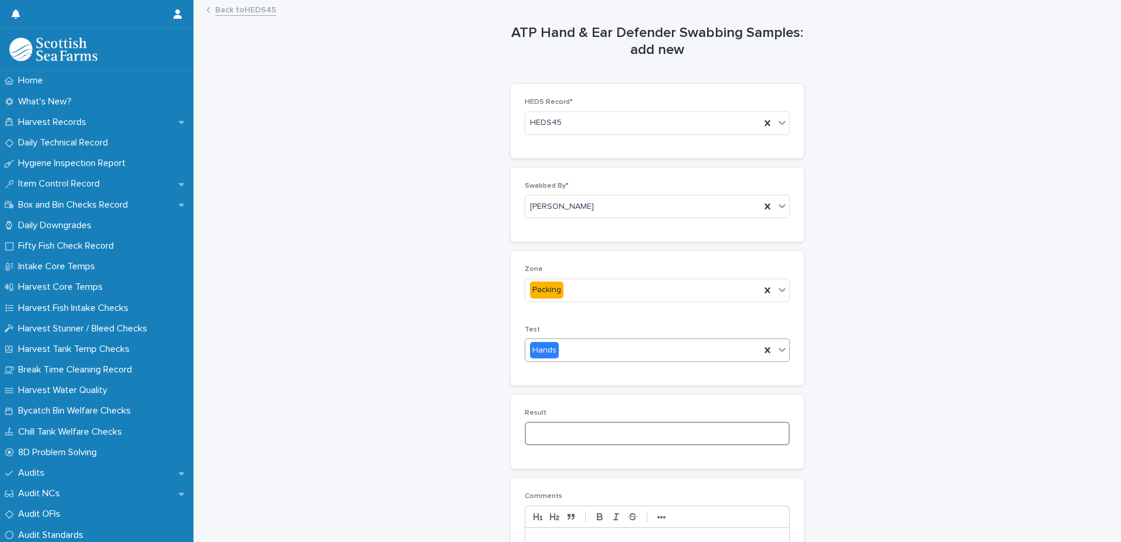
click at [539, 436] on input at bounding box center [657, 433] width 265 height 23
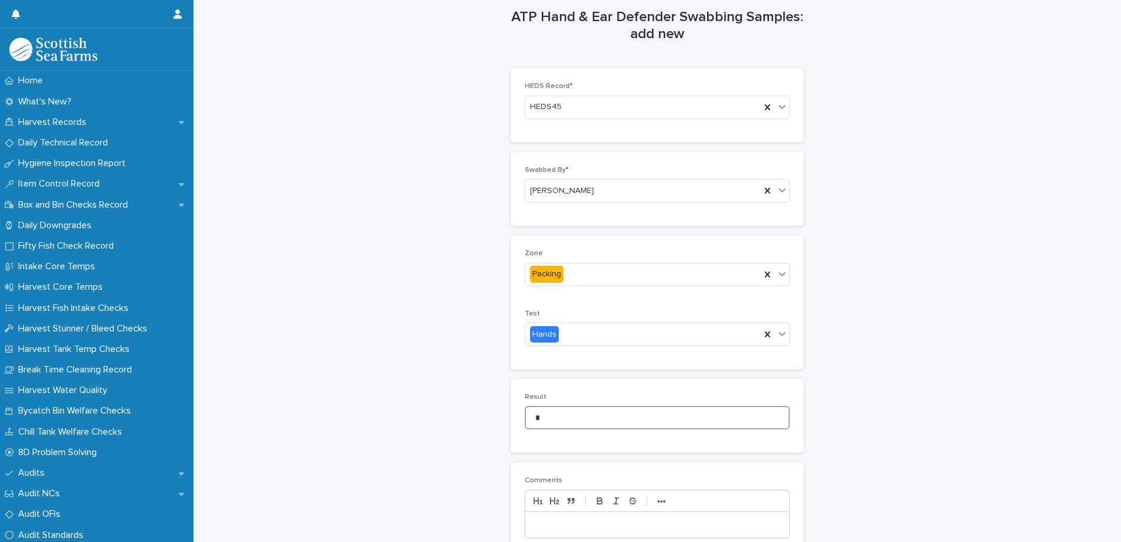
scroll to position [117, 0]
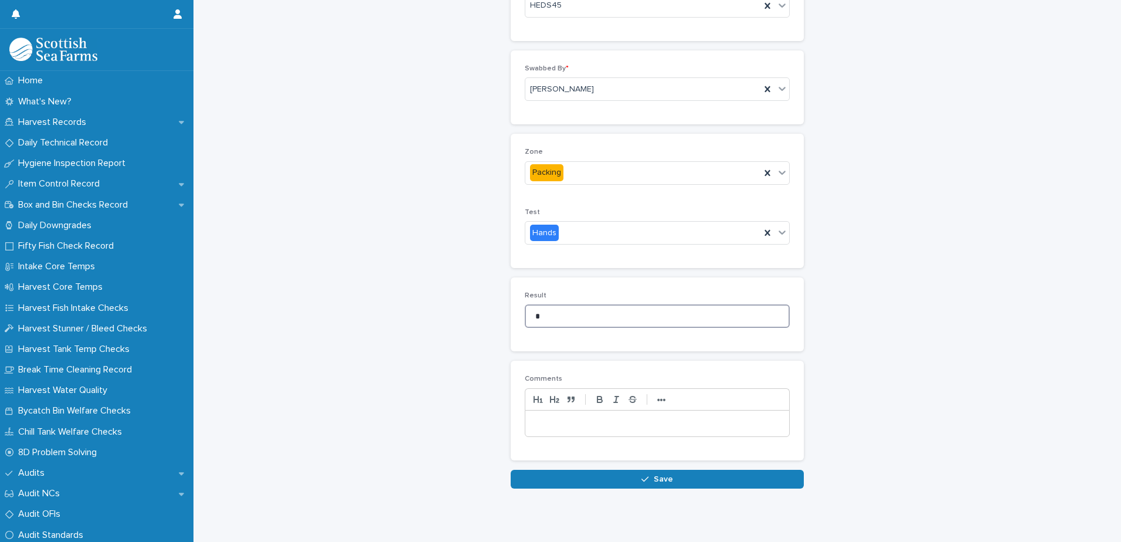
type input "*"
click at [544, 422] on p at bounding box center [657, 423] width 246 height 12
click at [583, 488] on button "Save" at bounding box center [657, 479] width 293 height 19
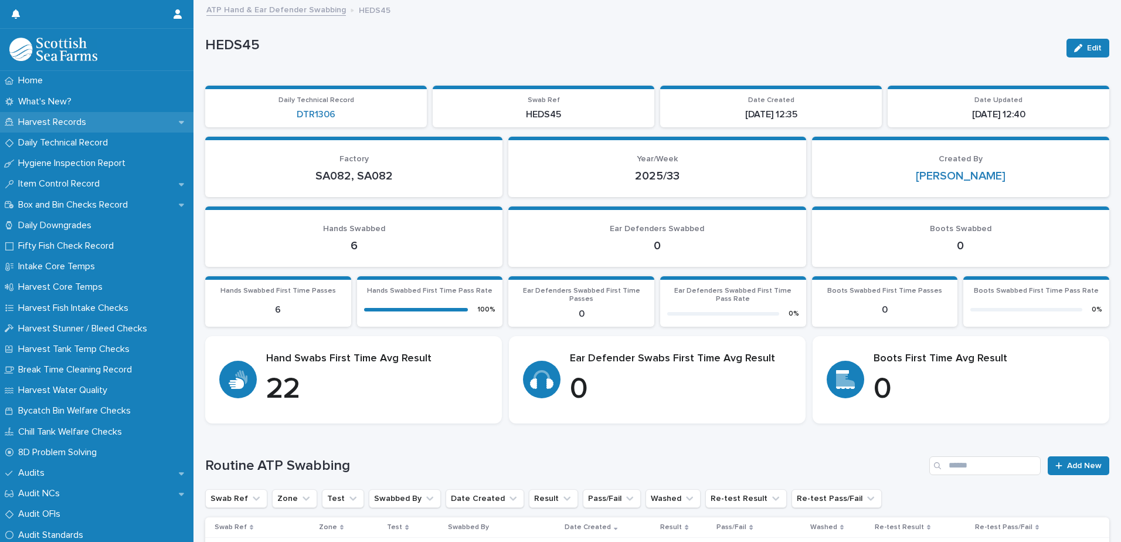
click at [56, 118] on p "Harvest Records" at bounding box center [54, 122] width 82 height 11
